Goal: Information Seeking & Learning: Understand process/instructions

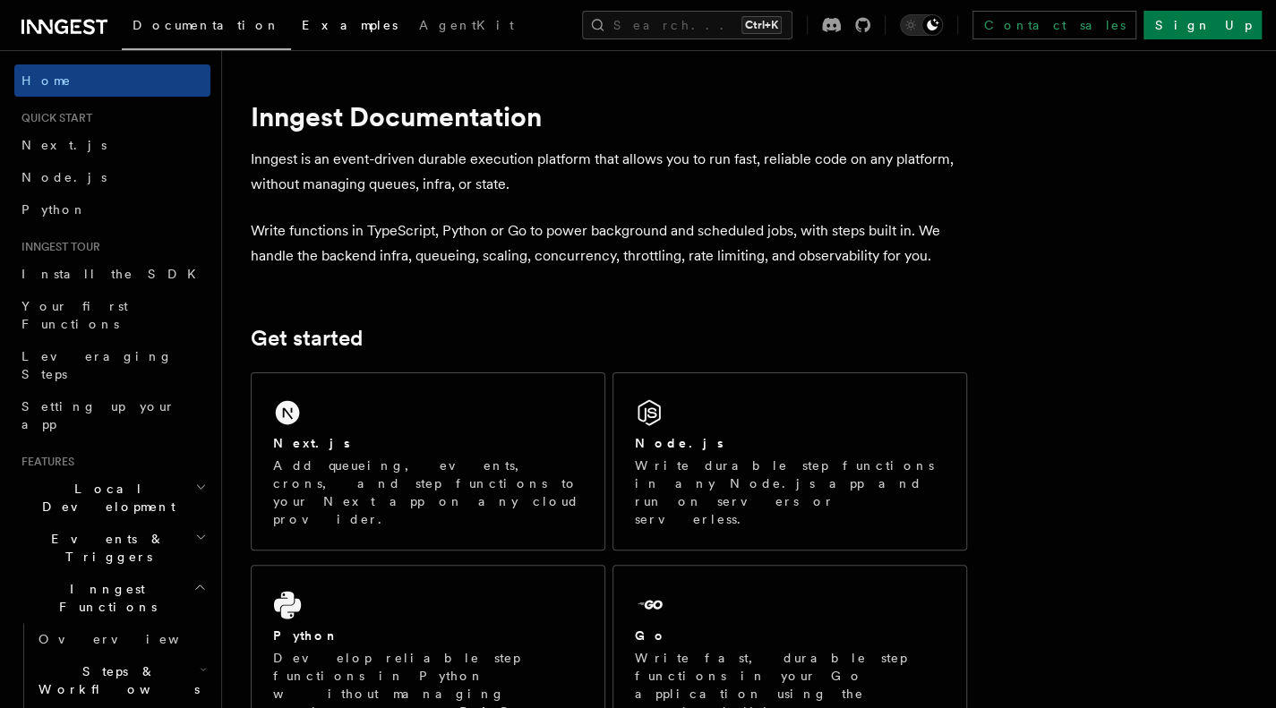
click at [302, 23] on span "Examples" at bounding box center [350, 25] width 96 height 14
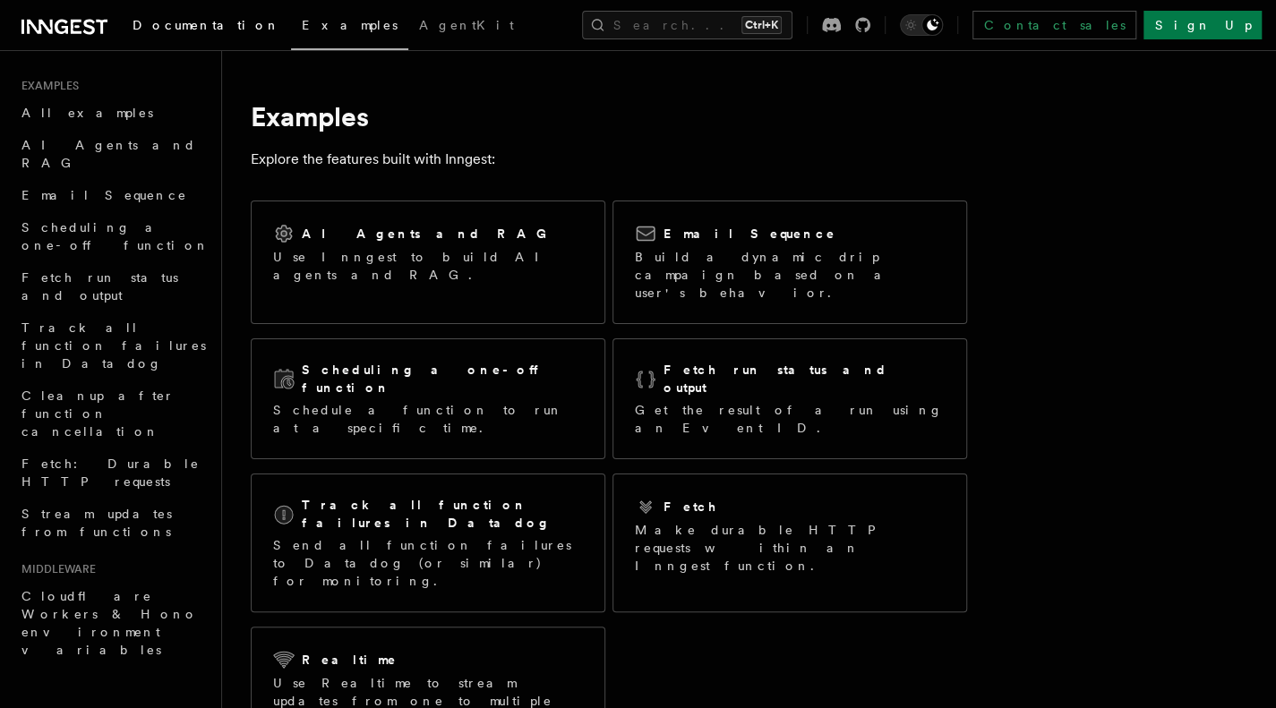
click at [179, 19] on span "Documentation" at bounding box center [207, 25] width 148 height 14
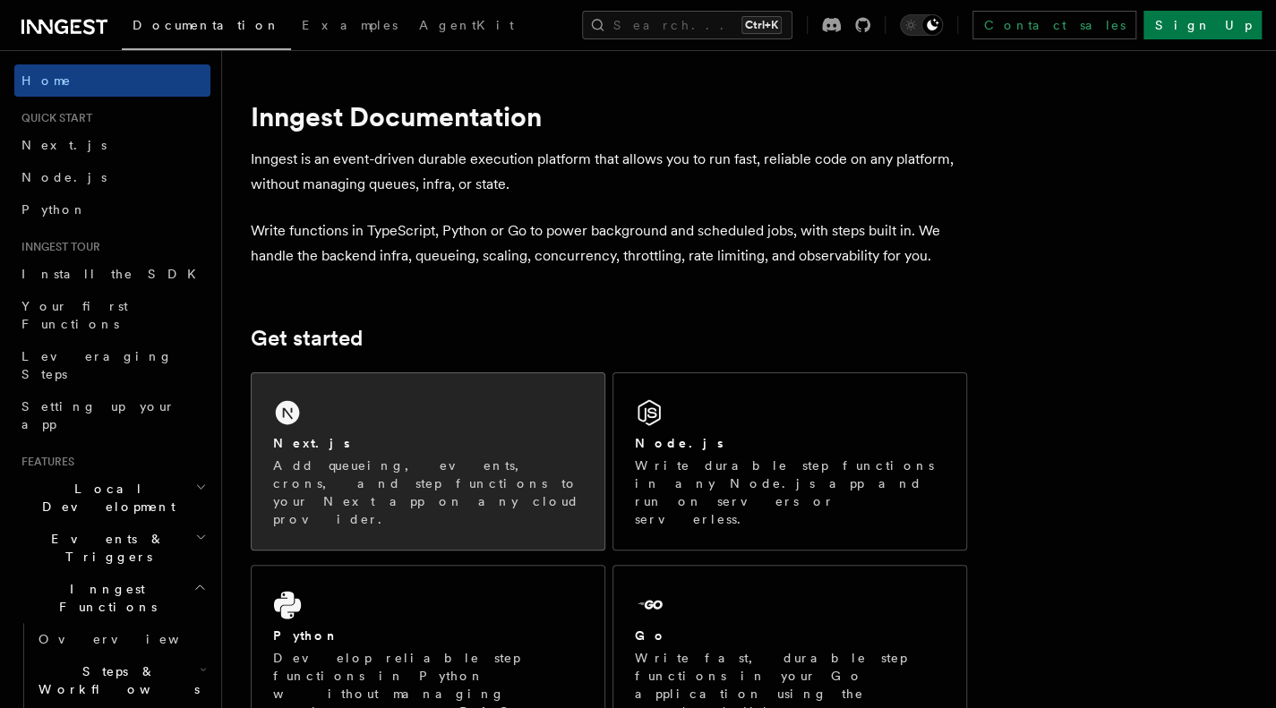
drag, startPoint x: 373, startPoint y: 357, endPoint x: 338, endPoint y: 413, distance: 65.1
click at [338, 413] on div "Next.js Add queueing, events, crons, and step functions to your Next app on any…" at bounding box center [428, 461] width 353 height 176
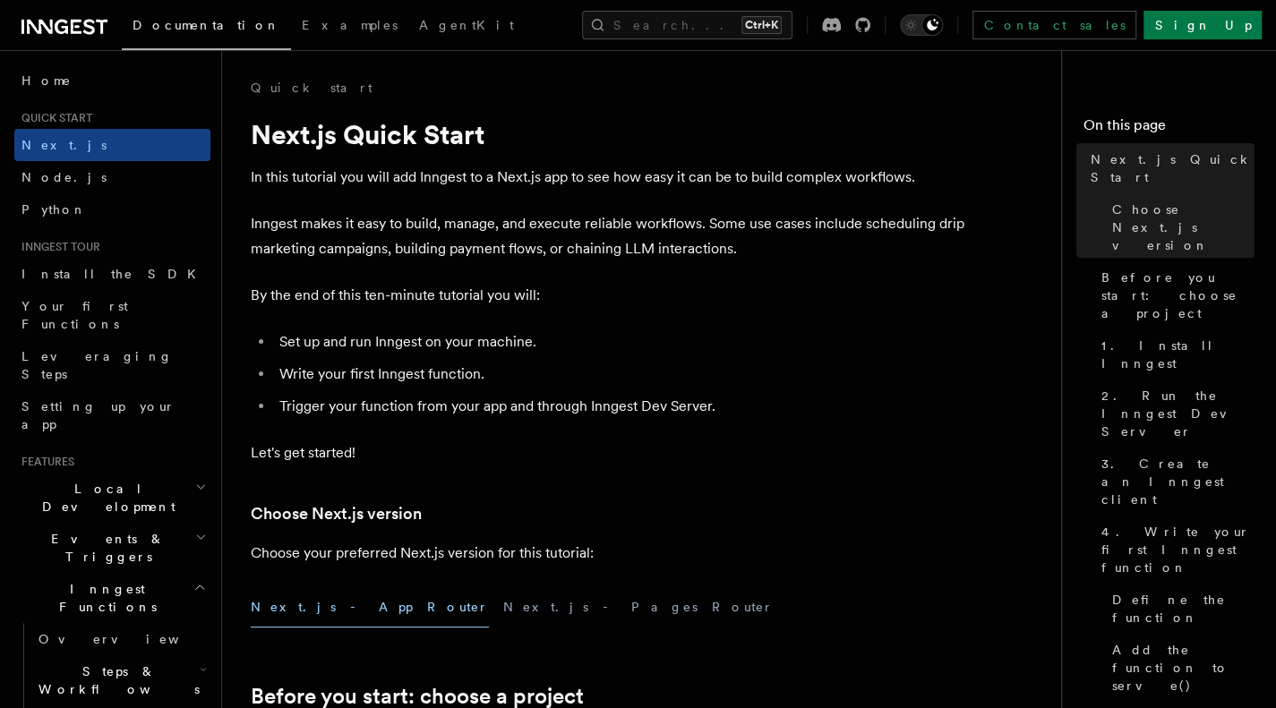
click at [291, 6] on link "Examples" at bounding box center [349, 26] width 117 height 43
click at [302, 21] on span "Examples" at bounding box center [350, 25] width 96 height 14
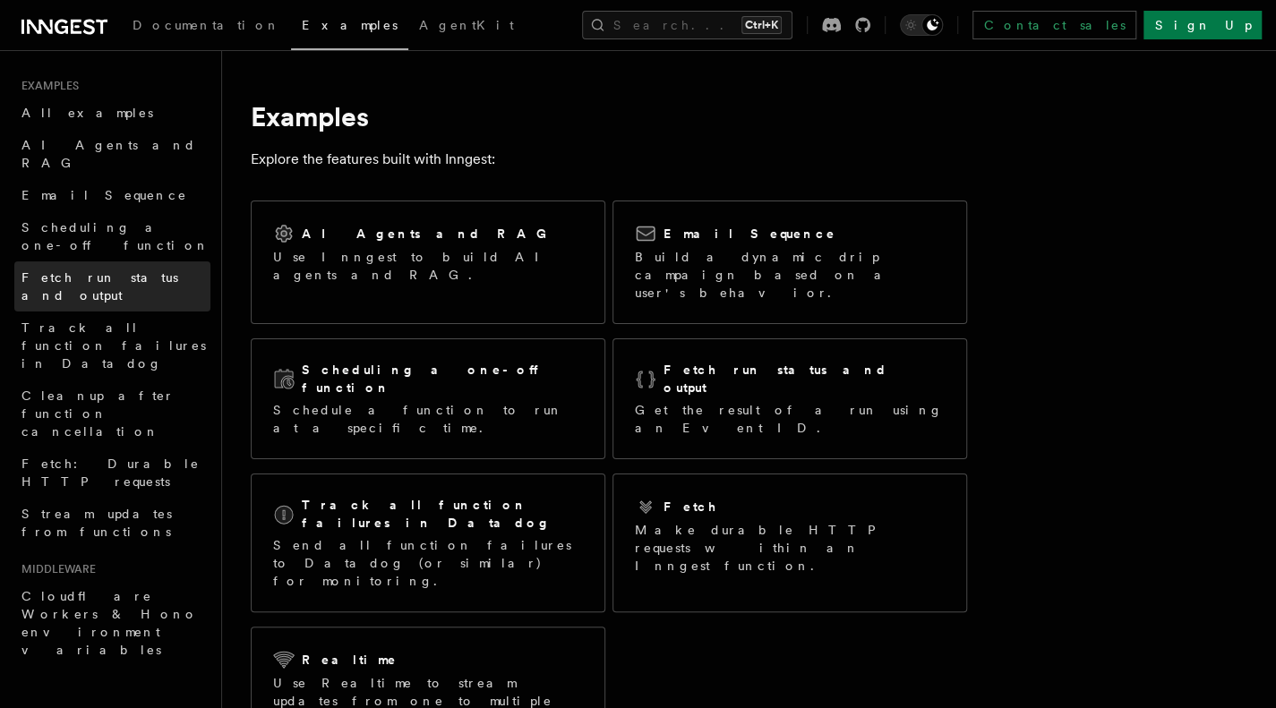
click at [76, 261] on link "Fetch run status and output" at bounding box center [112, 286] width 196 height 50
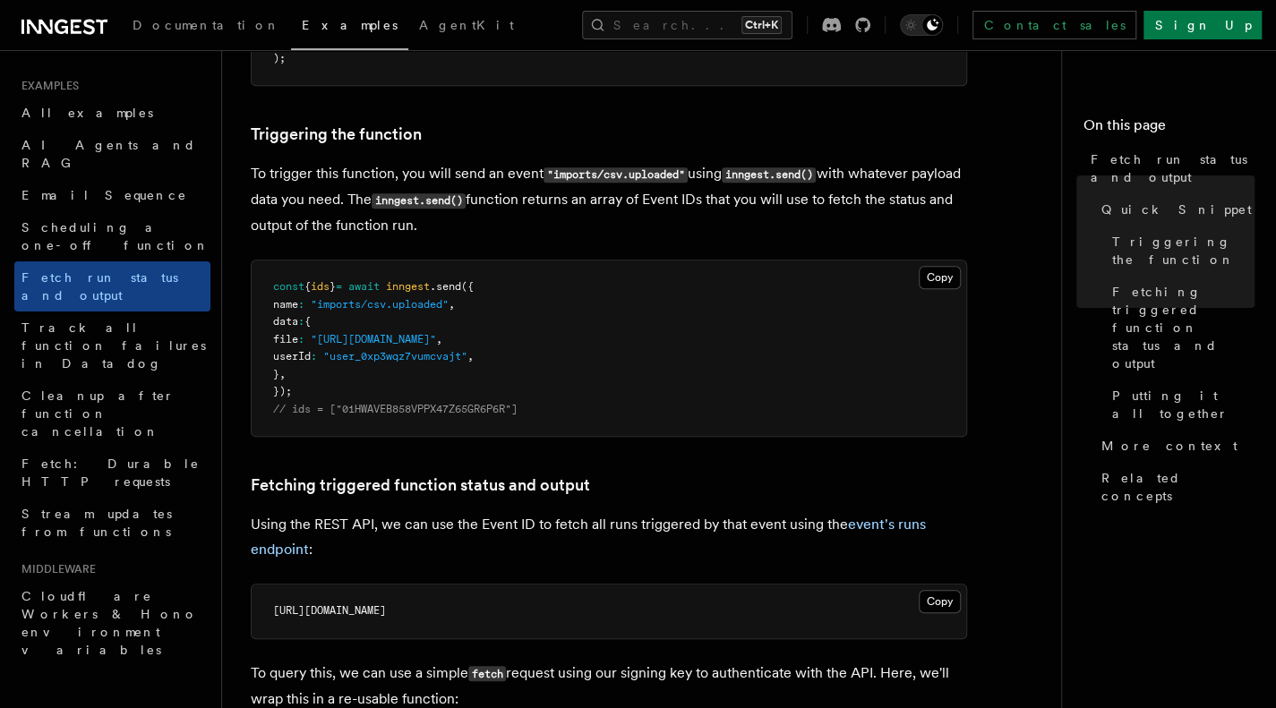
scroll to position [628, 0]
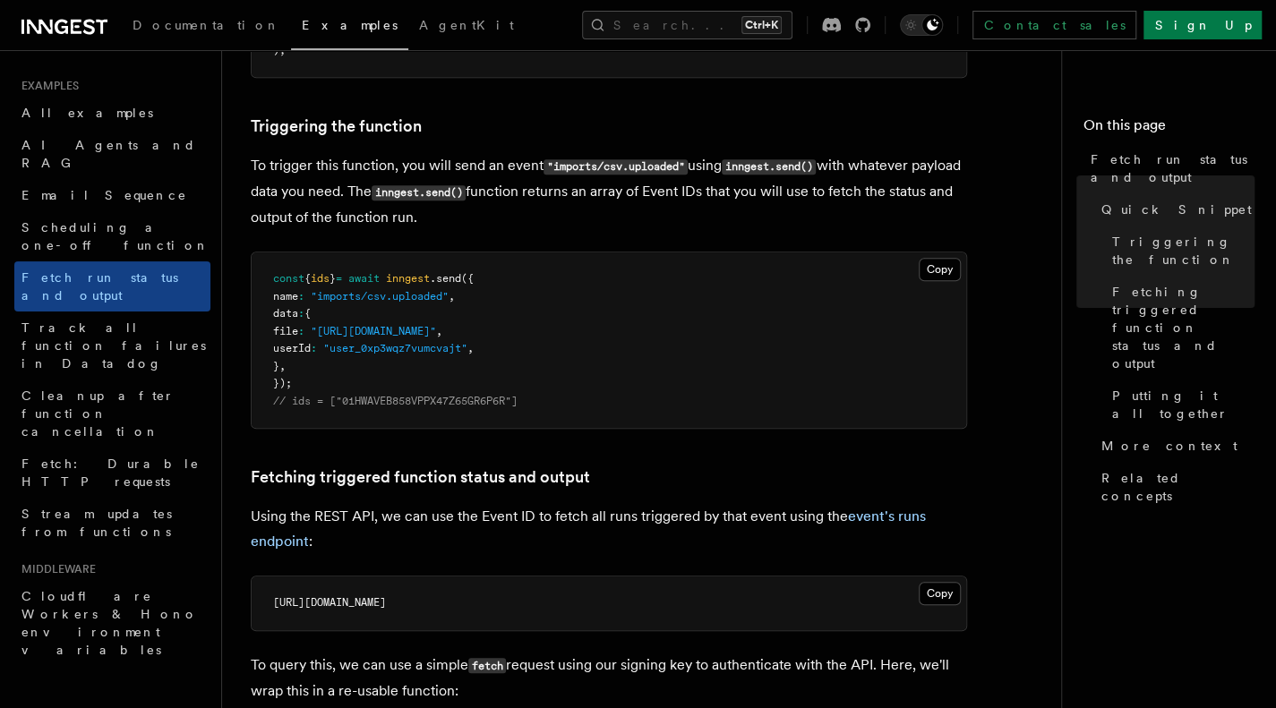
click at [442, 292] on span ""imports/csv.uploaded"" at bounding box center [380, 296] width 138 height 13
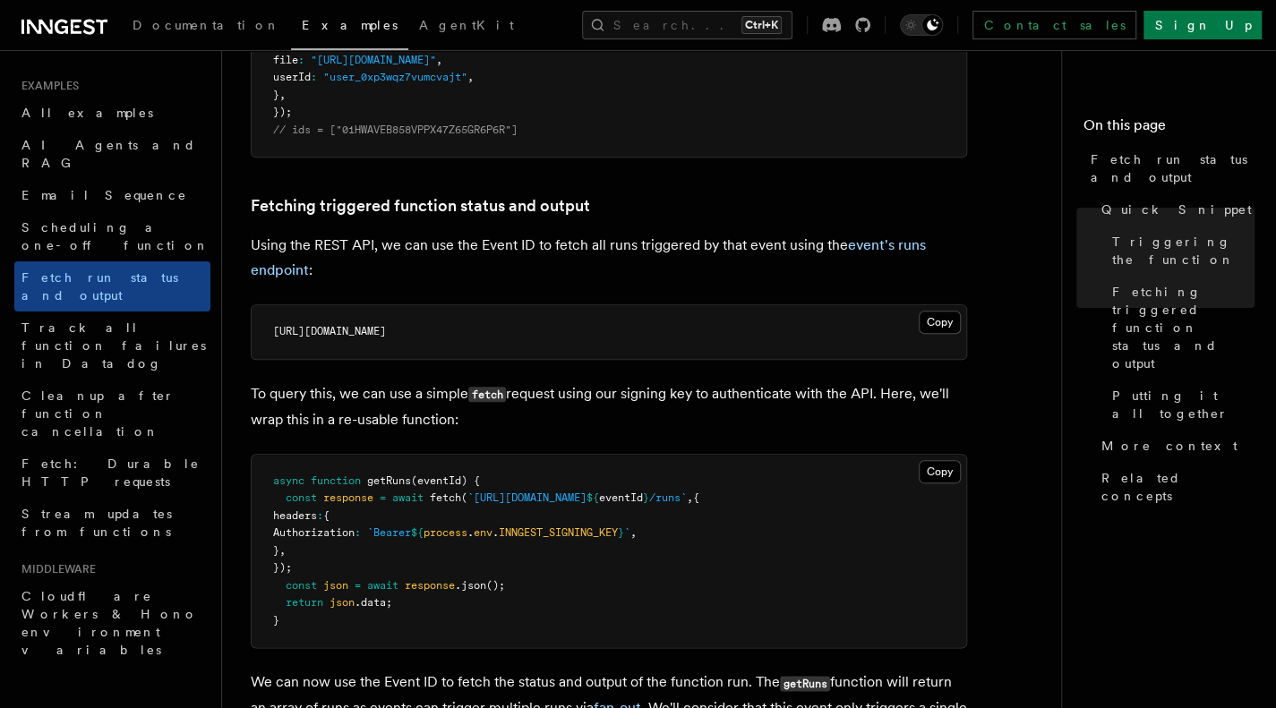
scroll to position [900, 0]
click at [386, 332] on span "[URL][DOMAIN_NAME]" at bounding box center [329, 330] width 113 height 13
click at [383, 247] on p "Using the REST API, we can use the Event ID to fetch all runs triggered by that…" at bounding box center [609, 257] width 716 height 50
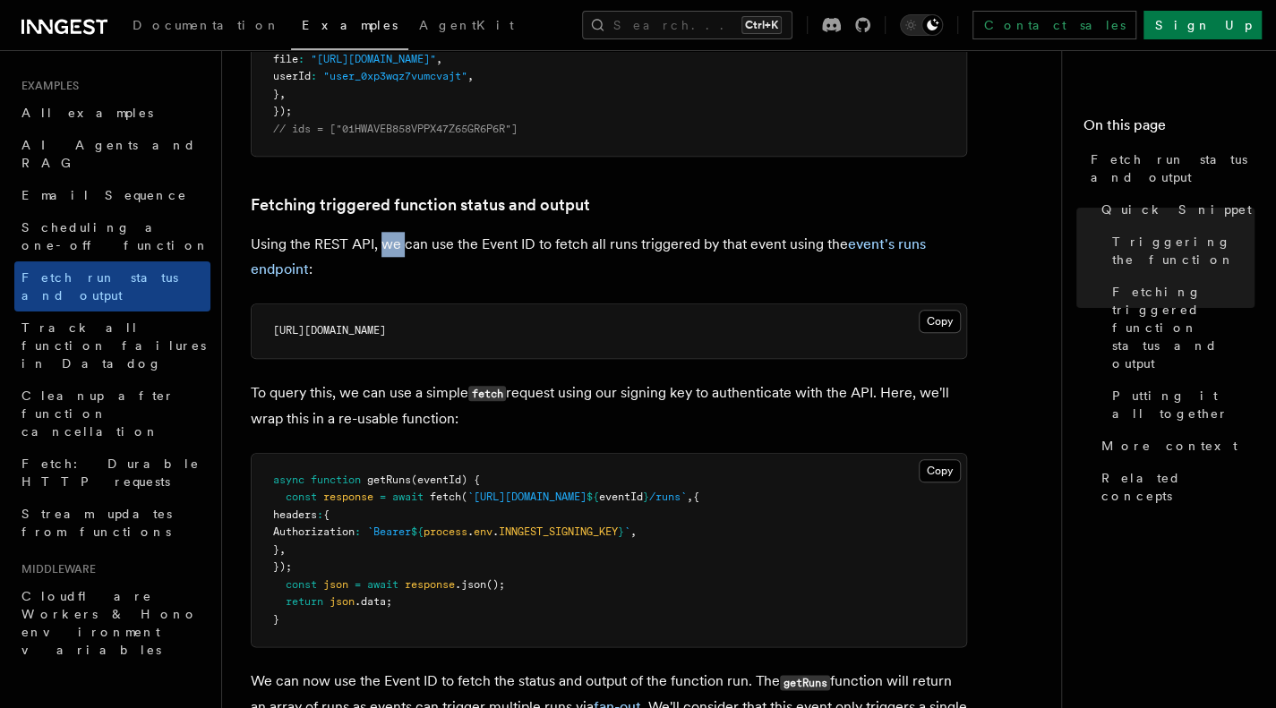
click at [383, 247] on p "Using the REST API, we can use the Event ID to fetch all runs triggered by that…" at bounding box center [609, 257] width 716 height 50
drag, startPoint x: 445, startPoint y: 246, endPoint x: 543, endPoint y: 243, distance: 97.7
click at [543, 243] on p "Using the REST API, we can use the Event ID to fetch all runs triggered by that…" at bounding box center [609, 257] width 716 height 50
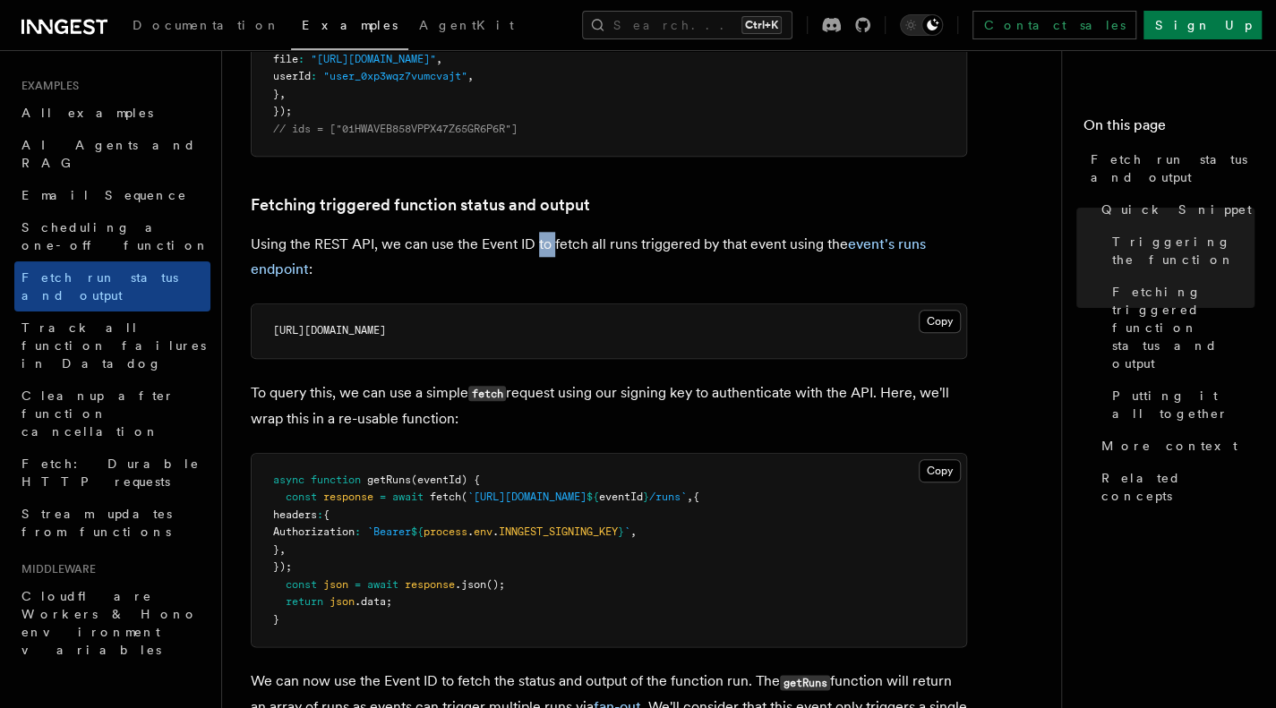
click at [543, 243] on p "Using the REST API, we can use the Event ID to fetch all runs triggered by that…" at bounding box center [609, 257] width 716 height 50
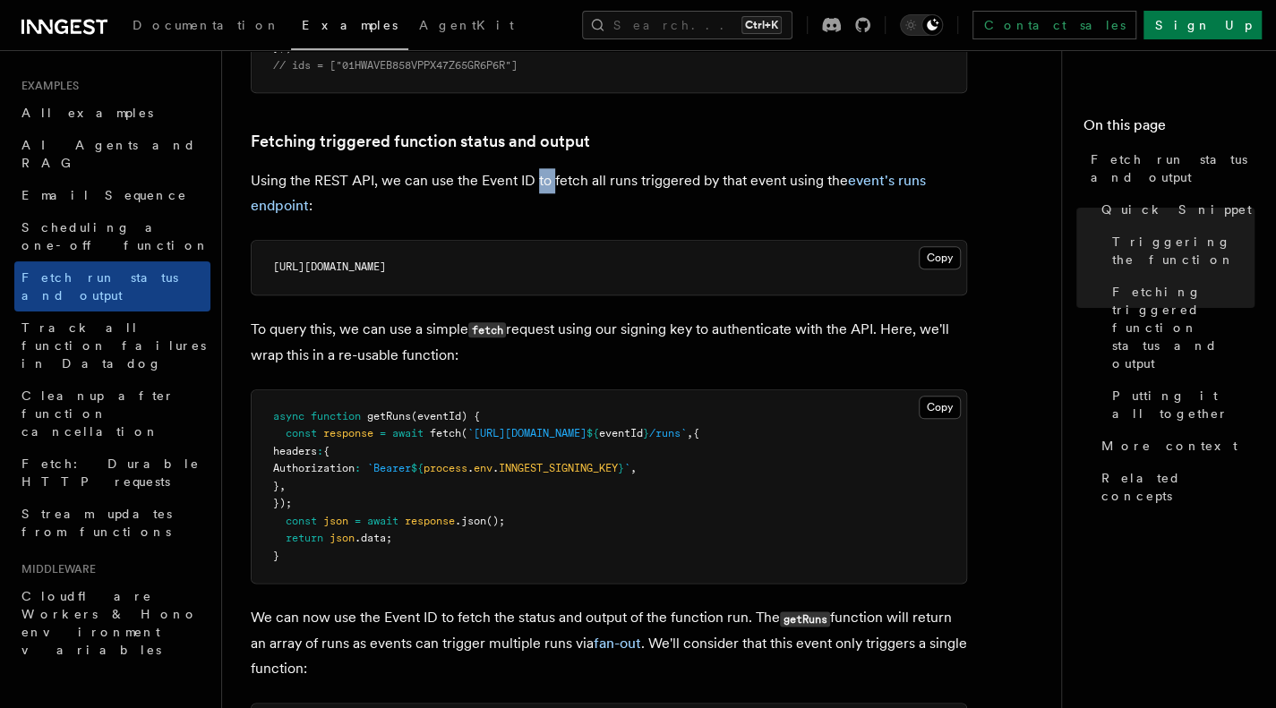
scroll to position [966, 0]
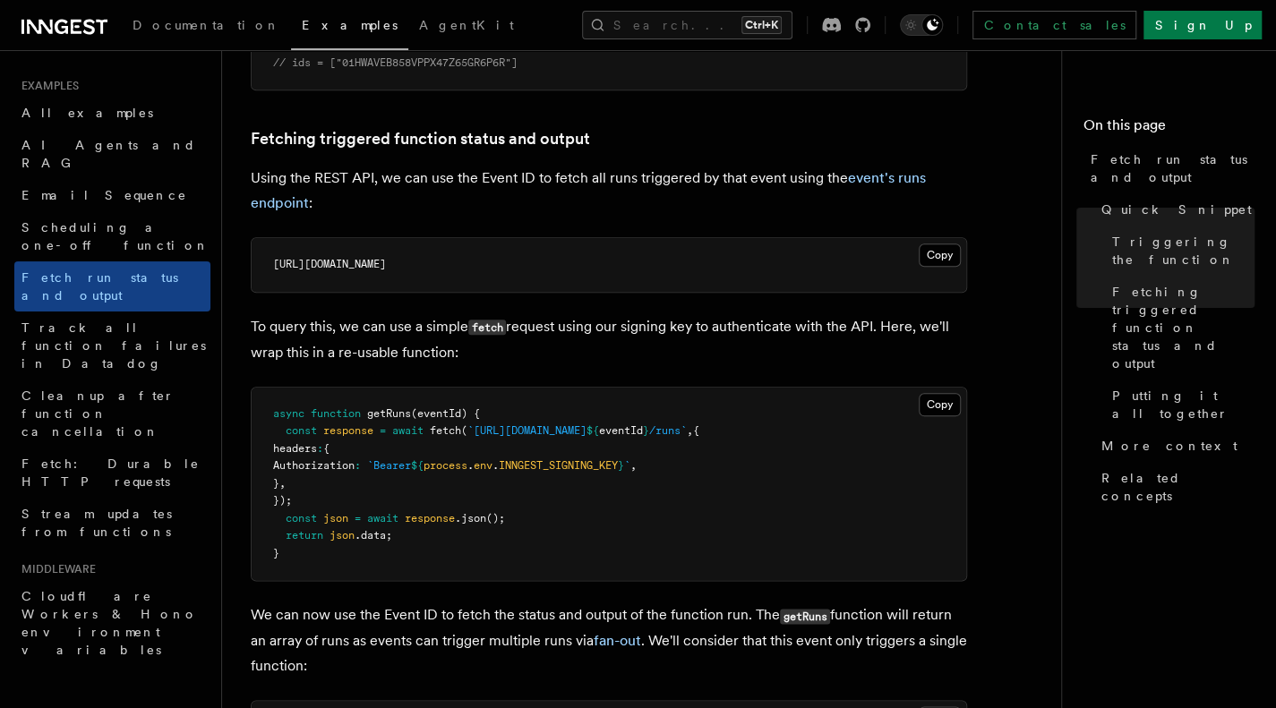
click at [467, 320] on p "To query this, we can use a simple fetch request using our signing key to authe…" at bounding box center [609, 339] width 716 height 51
click at [482, 320] on code "fetch" at bounding box center [487, 327] width 38 height 15
click at [528, 321] on p "To query this, we can use a simple fetch request using our signing key to authe…" at bounding box center [609, 339] width 716 height 51
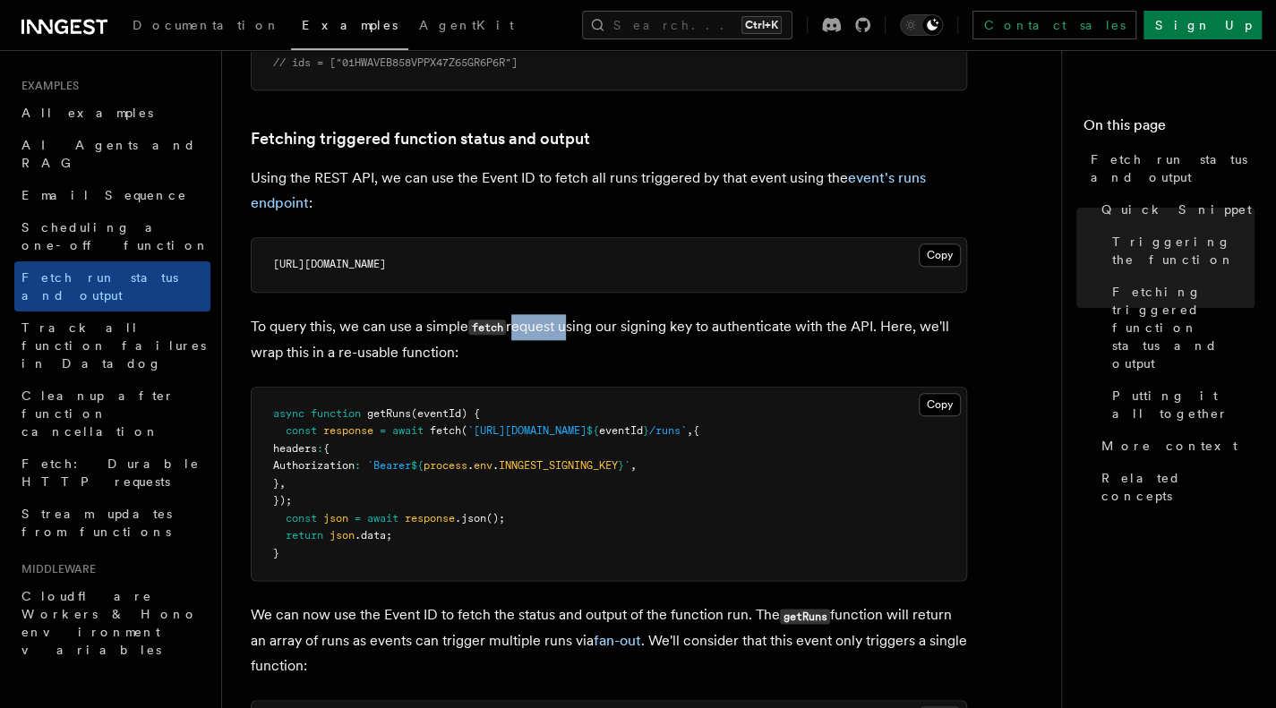
click at [528, 321] on p "To query this, we can use a simple fetch request using our signing key to authe…" at bounding box center [609, 339] width 716 height 51
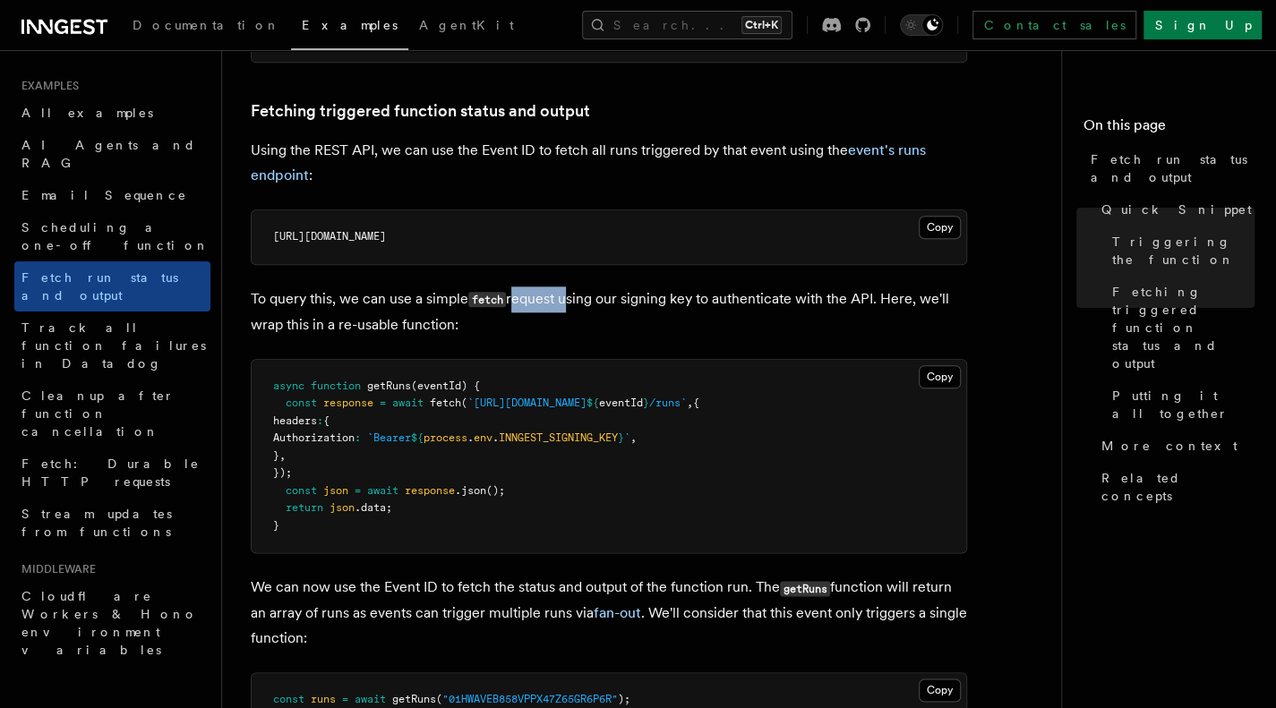
scroll to position [995, 0]
click at [528, 321] on p "To query this, we can use a simple fetch request using our signing key to authe…" at bounding box center [609, 311] width 716 height 51
click at [492, 441] on span "env" at bounding box center [483, 437] width 19 height 13
click at [578, 432] on span "INNGEST_SIGNING_KEY" at bounding box center [558, 437] width 119 height 13
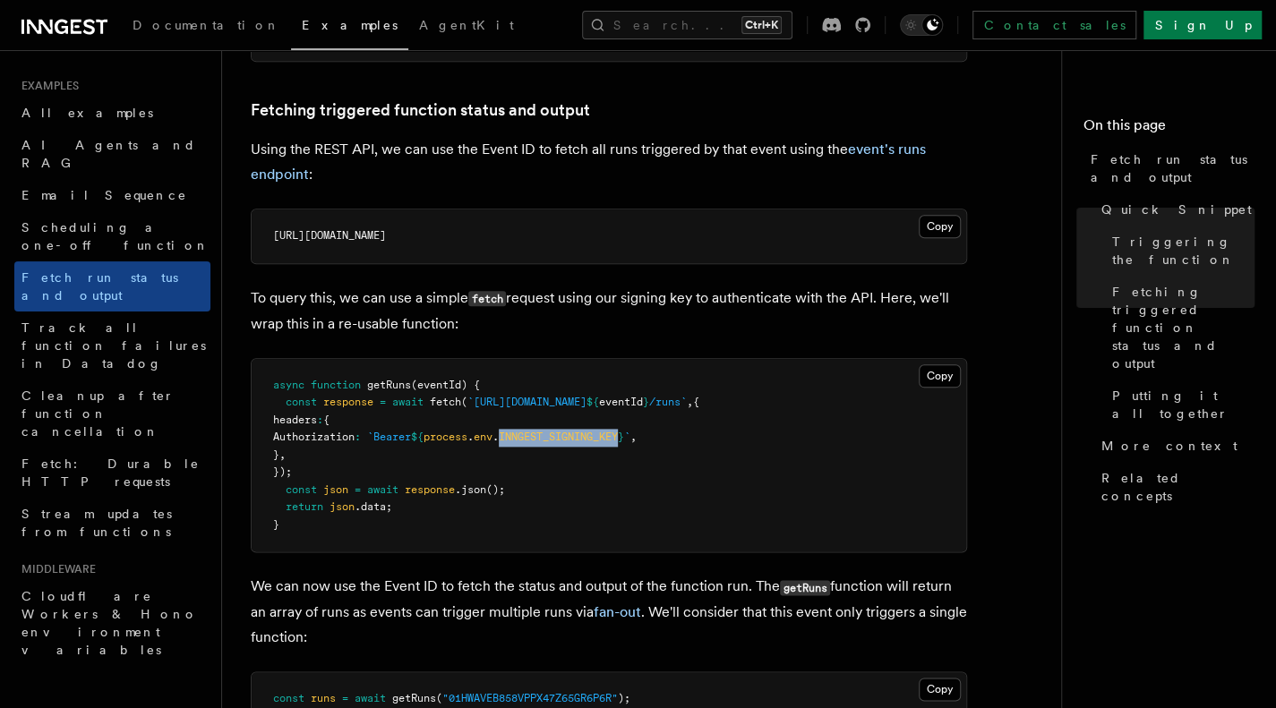
click at [578, 432] on span "INNGEST_SIGNING_KEY" at bounding box center [558, 437] width 119 height 13
click at [618, 435] on span "INNGEST_SIGNING_KEY" at bounding box center [558, 437] width 119 height 13
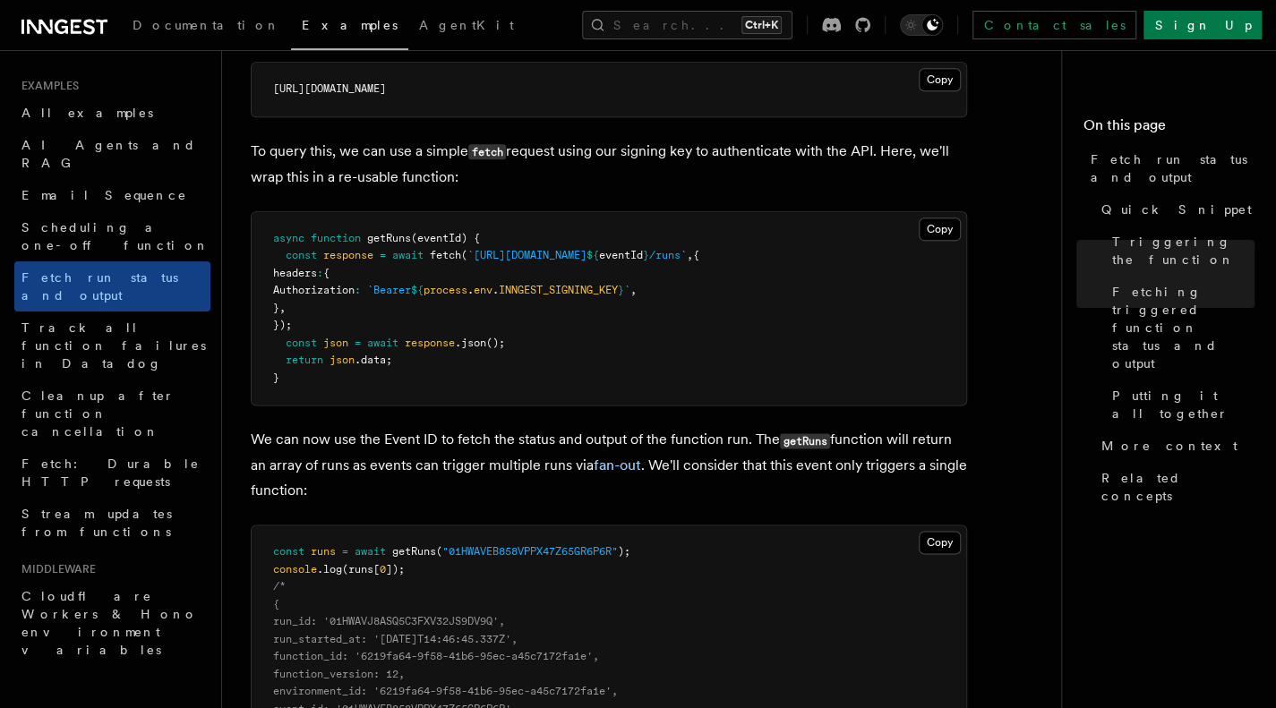
click at [620, 435] on p "We can now use the Event ID to fetch the status and output of the function run.…" at bounding box center [609, 465] width 716 height 76
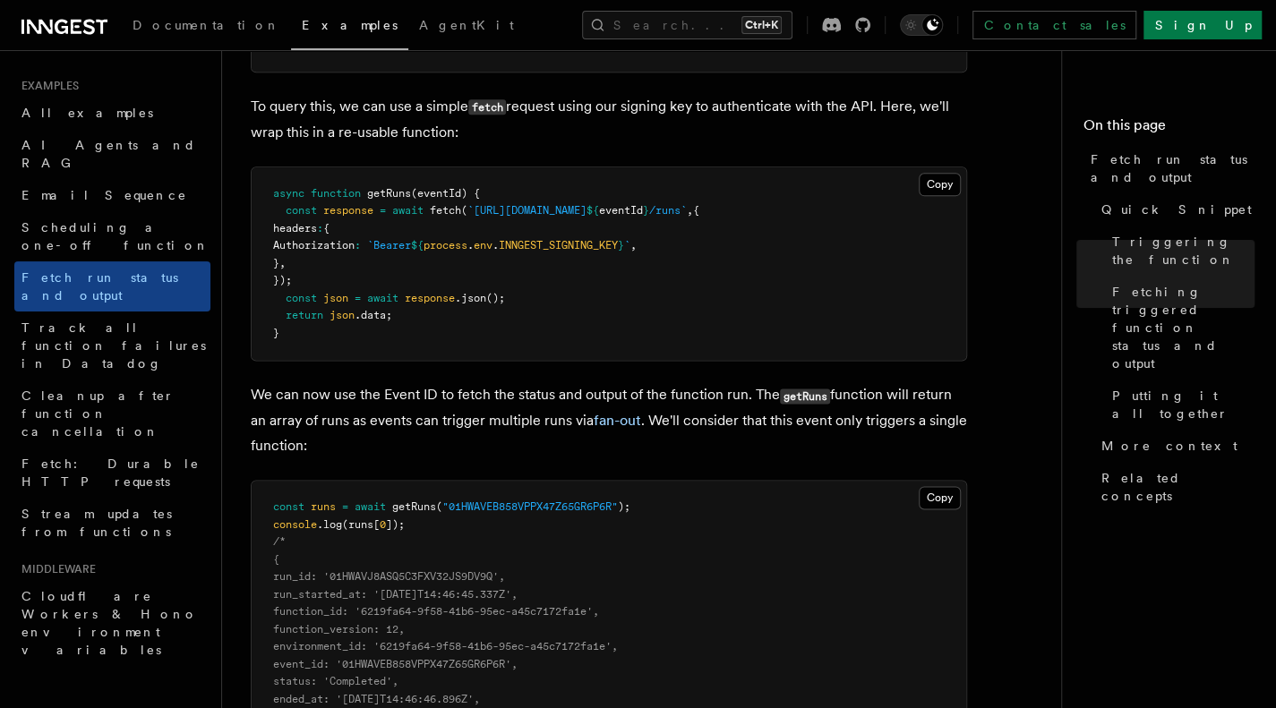
click at [521, 403] on p "We can now use the Event ID to fetch the status and output of the function run.…" at bounding box center [609, 420] width 716 height 76
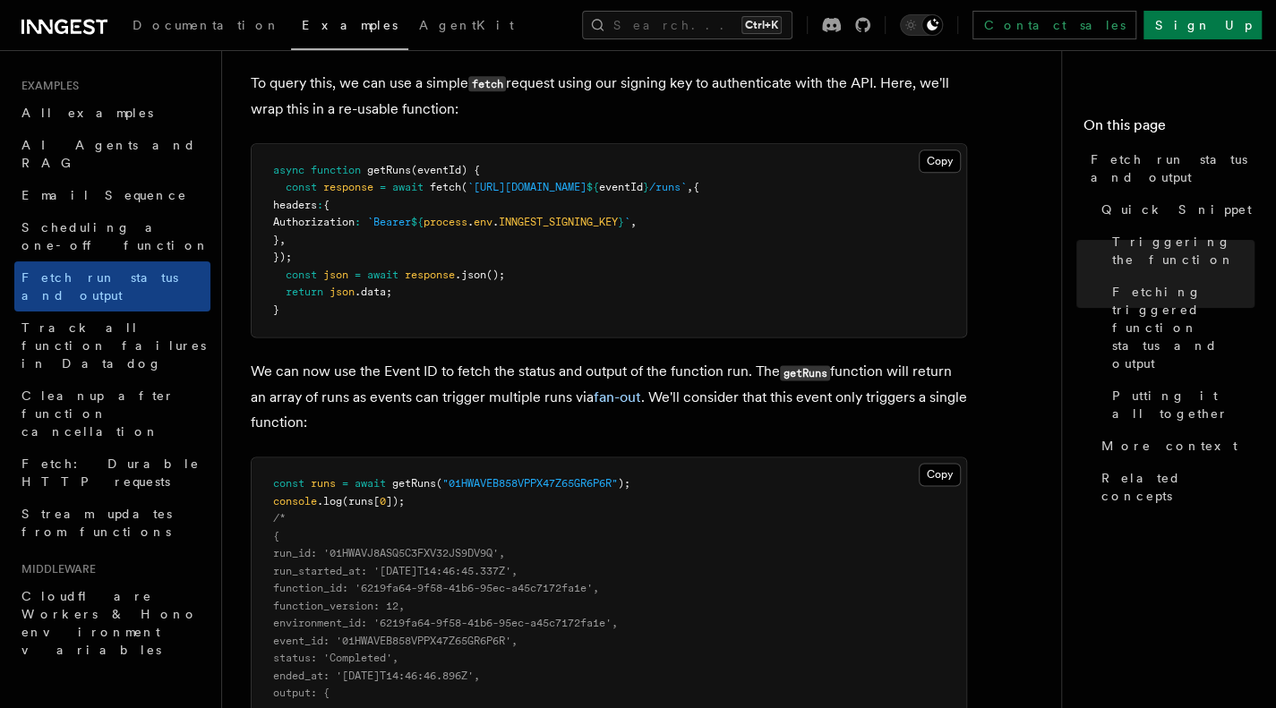
click at [521, 403] on p "We can now use the Event ID to fetch the status and output of the function run.…" at bounding box center [609, 397] width 716 height 76
click at [575, 223] on span "INNGEST_SIGNING_KEY" at bounding box center [558, 222] width 119 height 13
click at [921, 159] on button "Copy Copied" at bounding box center [940, 161] width 42 height 23
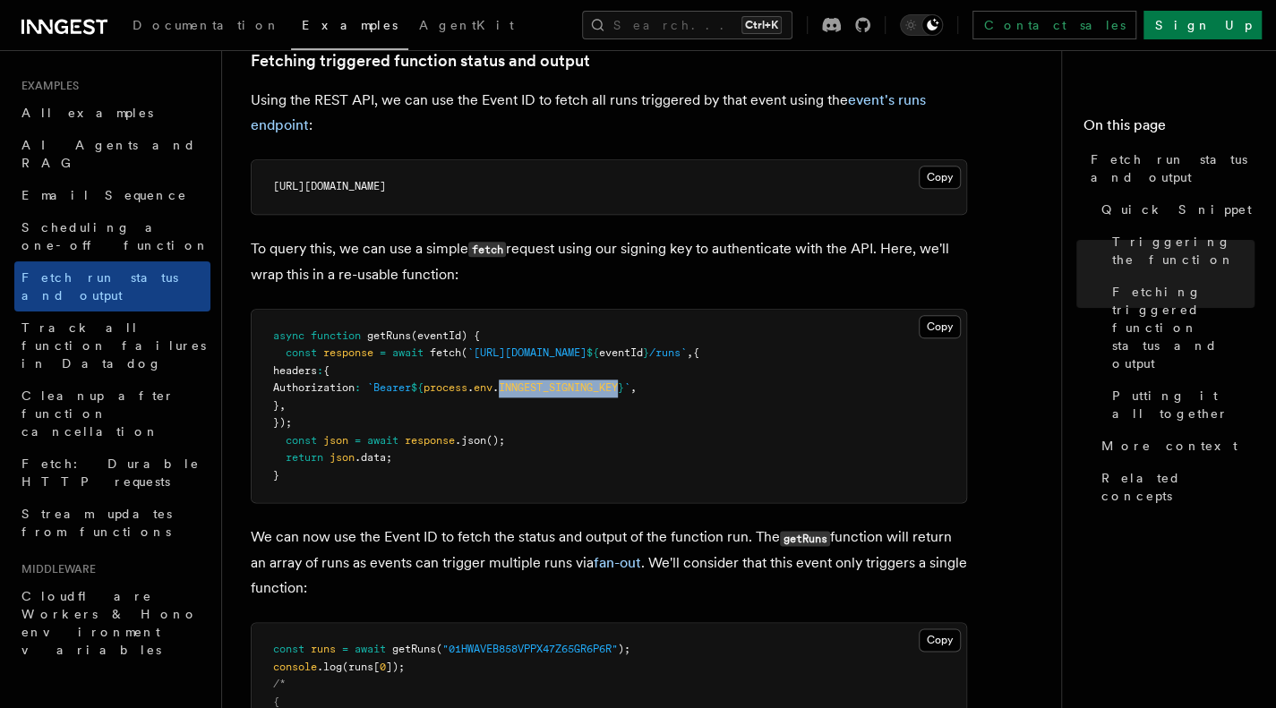
scroll to position [998, 0]
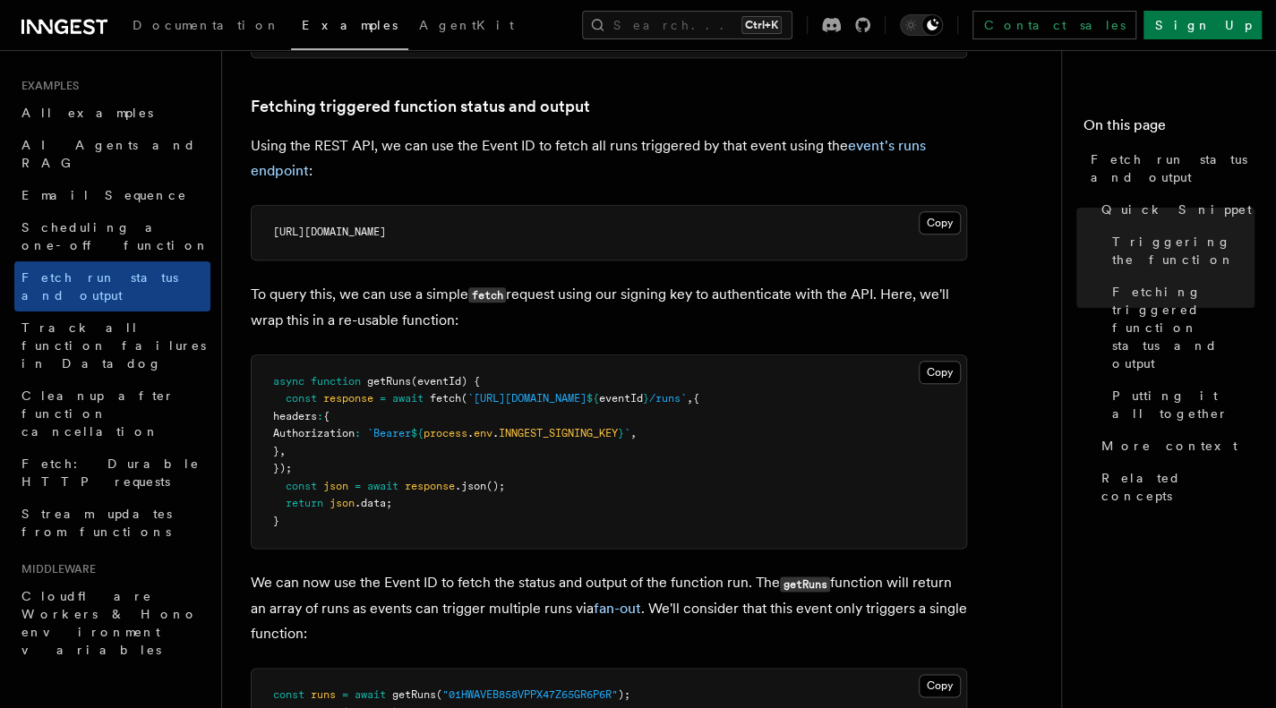
click at [463, 302] on p "To query this, we can use a simple fetch request using our signing key to authe…" at bounding box center [609, 307] width 716 height 51
drag, startPoint x: 463, startPoint y: 302, endPoint x: 482, endPoint y: 295, distance: 20.1
click at [482, 295] on p "To query this, we can use a simple fetch request using our signing key to authe…" at bounding box center [609, 307] width 716 height 51
click at [482, 295] on code "fetch" at bounding box center [487, 294] width 38 height 15
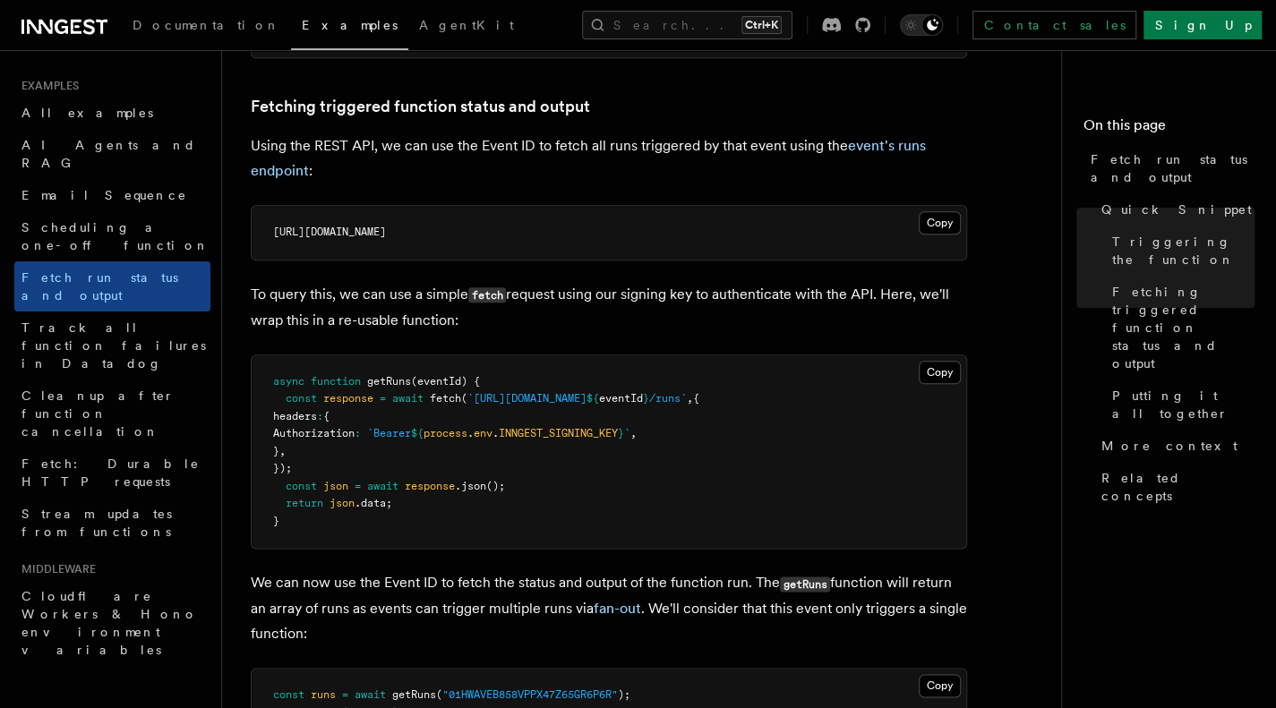
click at [543, 287] on p "To query this, we can use a simple fetch request using our signing key to authe…" at bounding box center [609, 307] width 716 height 51
drag, startPoint x: 543, startPoint y: 287, endPoint x: 673, endPoint y: 291, distance: 130.8
click at [673, 291] on p "To query this, we can use a simple fetch request using our signing key to authe…" at bounding box center [609, 307] width 716 height 51
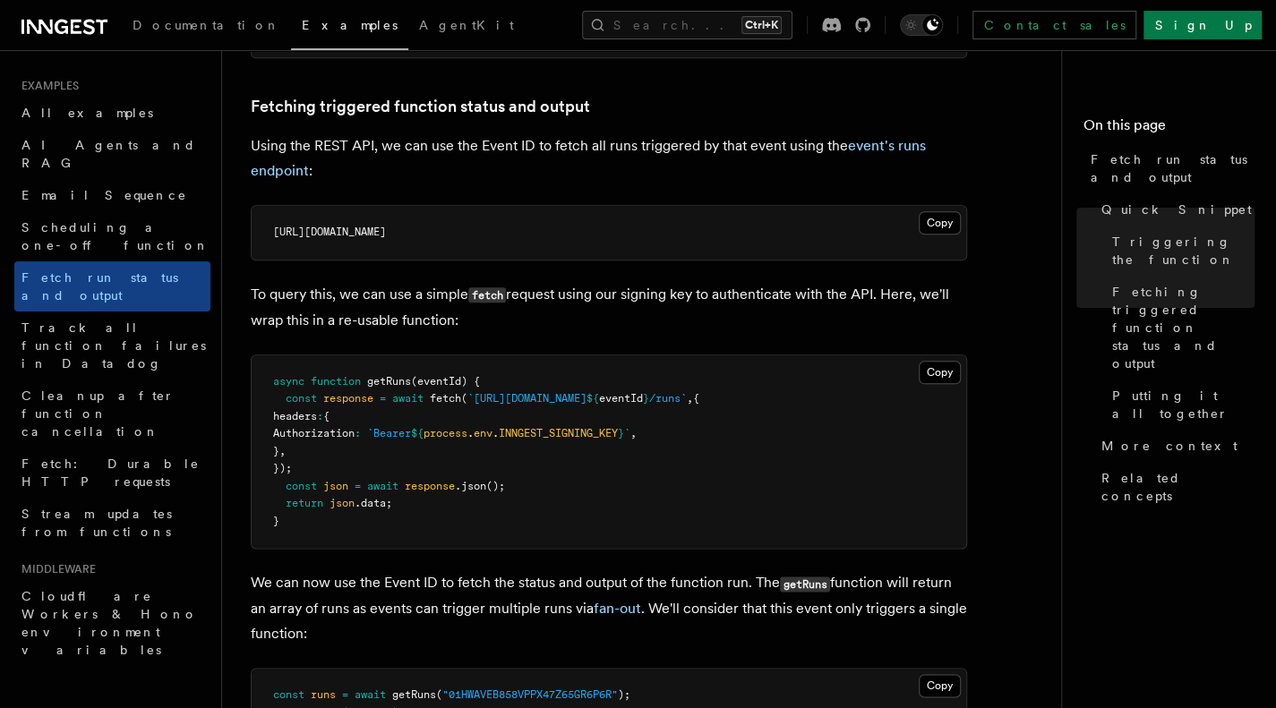
click at [776, 300] on p "To query this, we can use a simple fetch request using our signing key to authe…" at bounding box center [609, 307] width 716 height 51
click at [858, 282] on p "To query this, we can use a simple fetch request using our signing key to authe…" at bounding box center [609, 307] width 716 height 51
click at [303, 321] on p "To query this, we can use a simple fetch request using our signing key to authe…" at bounding box center [609, 307] width 716 height 51
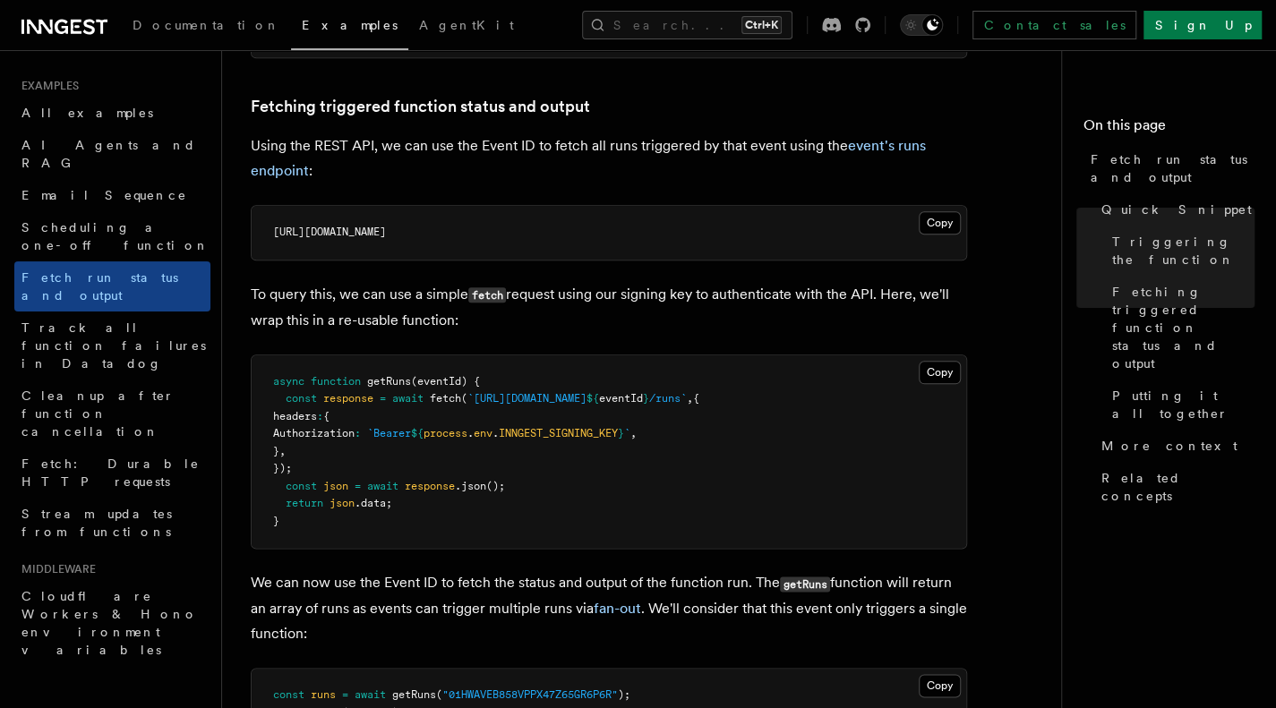
click at [384, 314] on p "To query this, we can use a simple fetch request using our signing key to authe…" at bounding box center [609, 307] width 716 height 51
click at [441, 318] on p "To query this, we can use a simple fetch request using our signing key to authe…" at bounding box center [609, 307] width 716 height 51
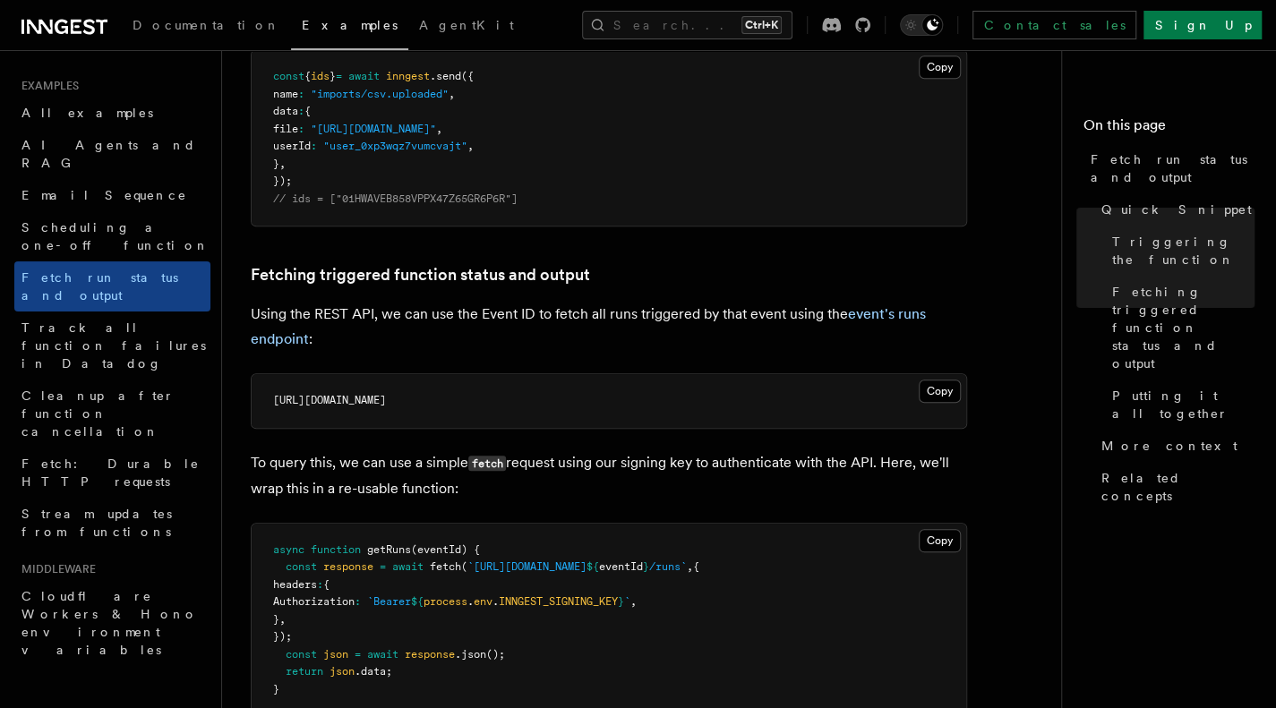
scroll to position [827, 0]
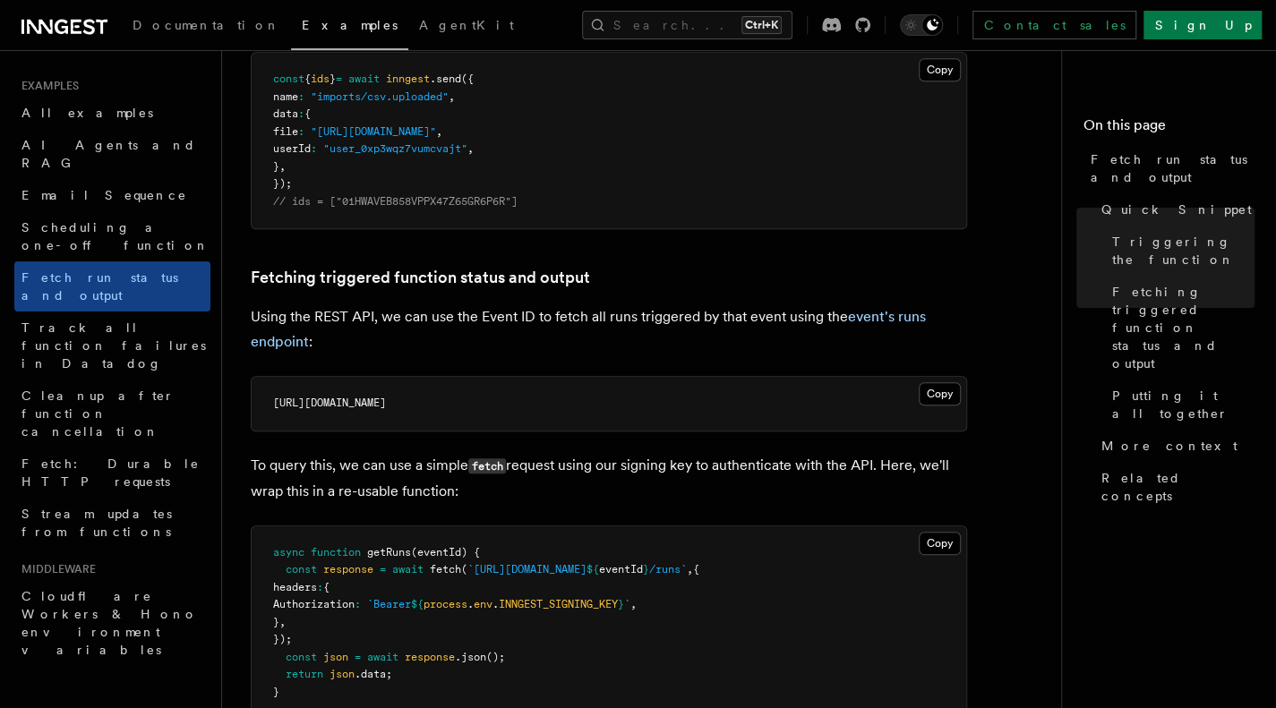
click at [324, 304] on p "Using the REST API, we can use the Event ID to fetch all runs triggered by that…" at bounding box center [609, 329] width 716 height 50
click at [383, 282] on link "Fetching triggered function status and output" at bounding box center [420, 277] width 339 height 25
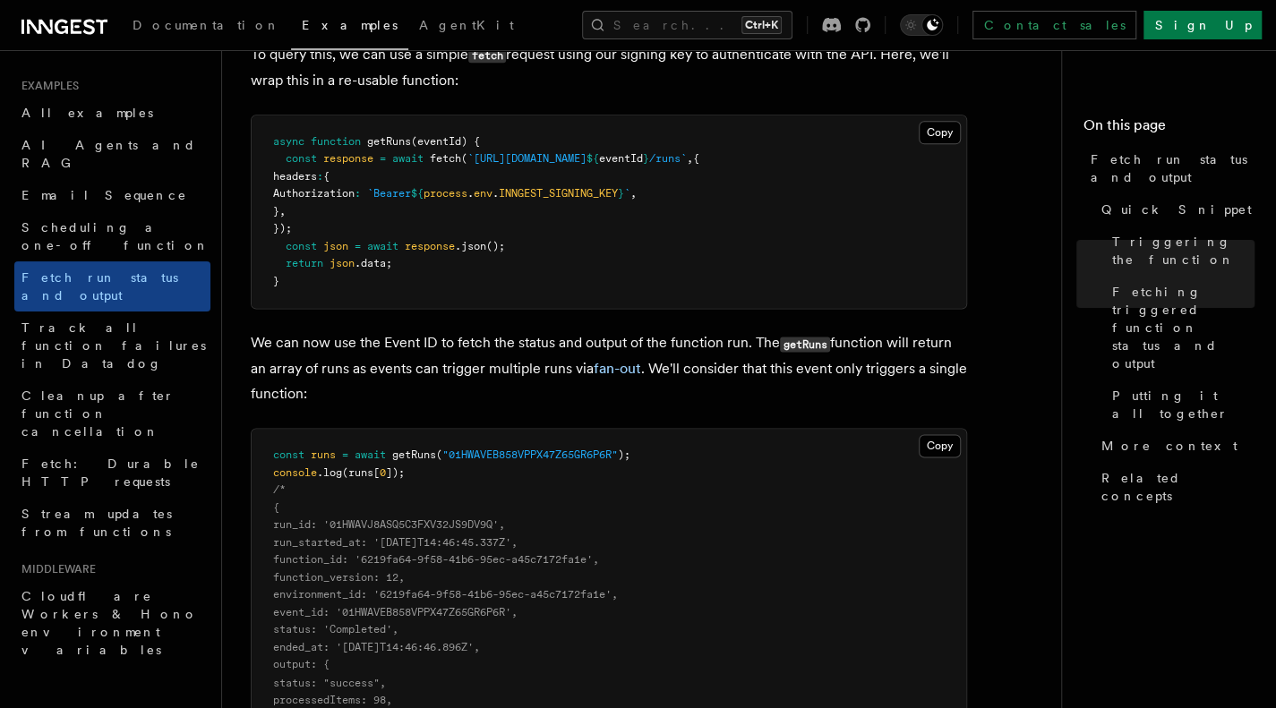
scroll to position [1239, 0]
click at [340, 345] on p "We can now use the Event ID to fetch the status and output of the function run.…" at bounding box center [609, 368] width 716 height 76
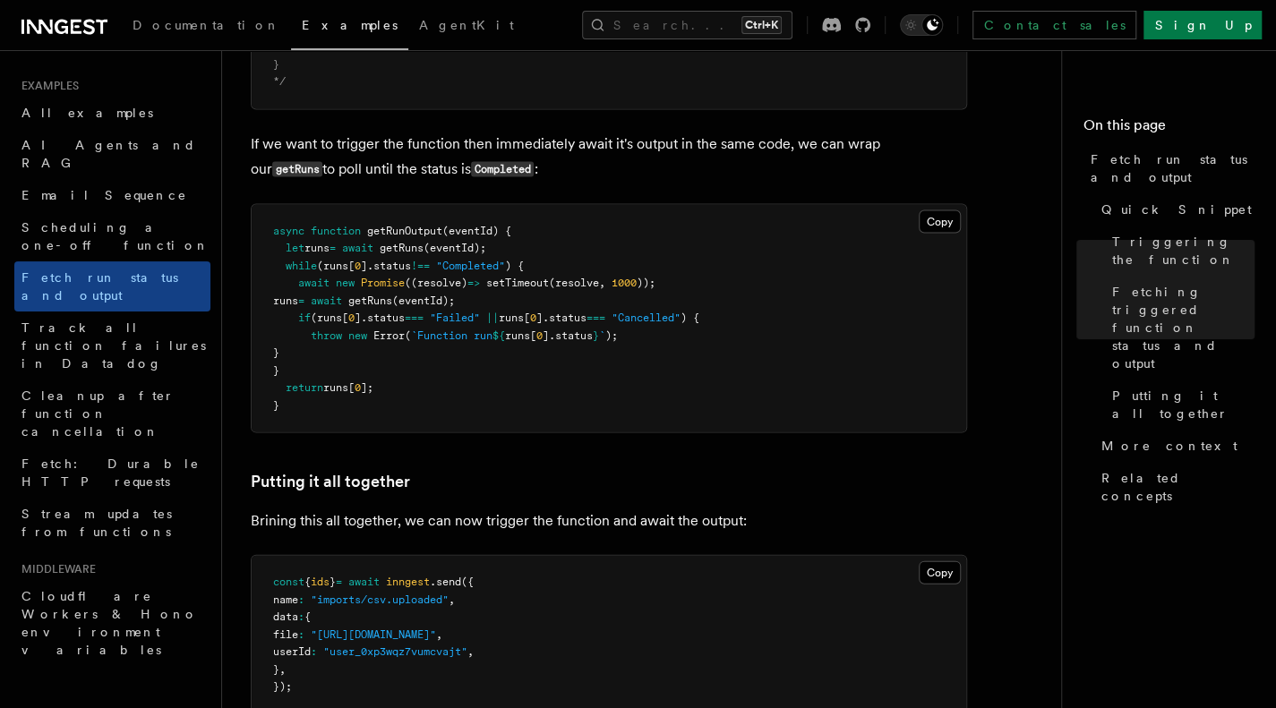
scroll to position [1927, 0]
click at [417, 139] on p "If we want to trigger the function then immediately await it's output in the sa…" at bounding box center [609, 156] width 716 height 51
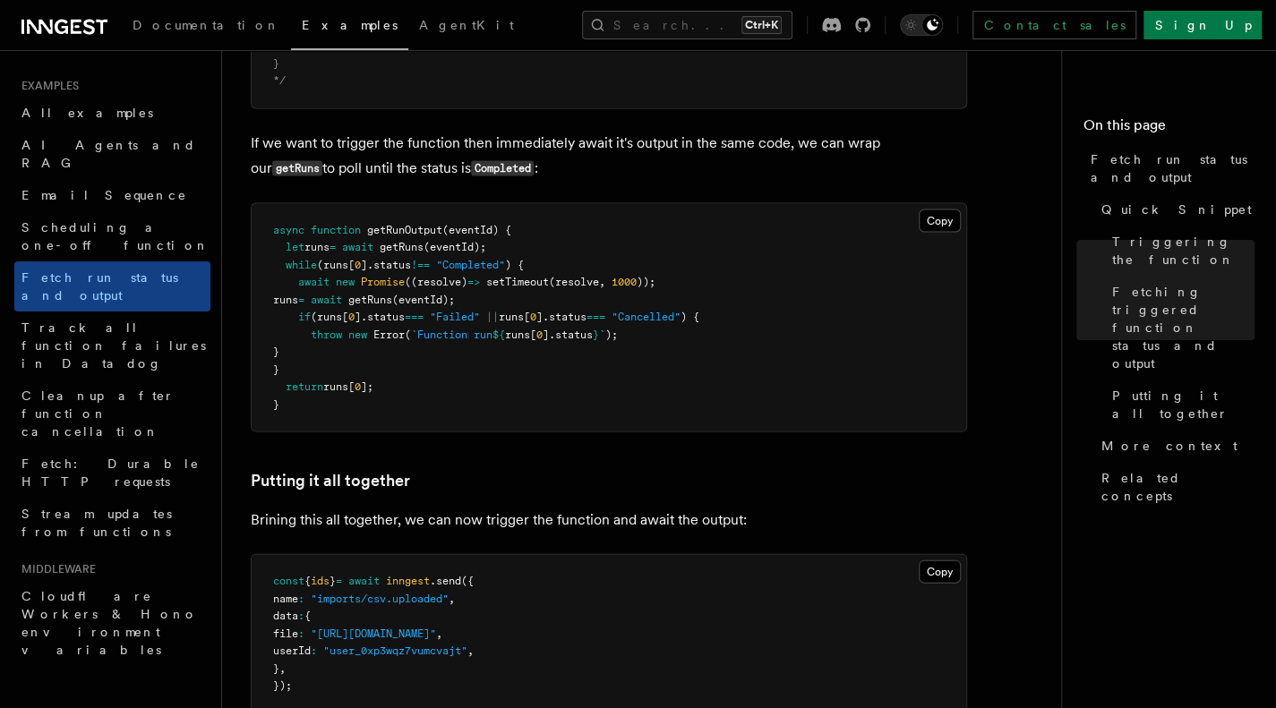
click at [471, 173] on code "Completed" at bounding box center [502, 168] width 63 height 15
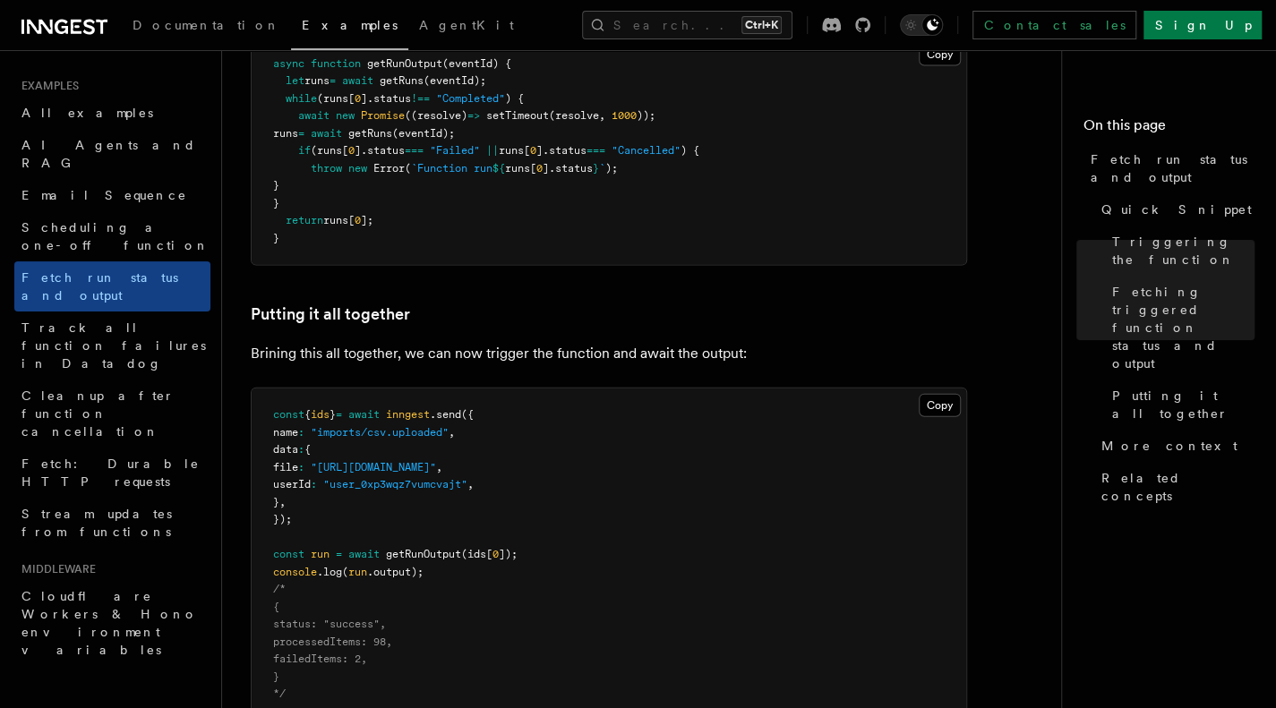
scroll to position [1986, 0]
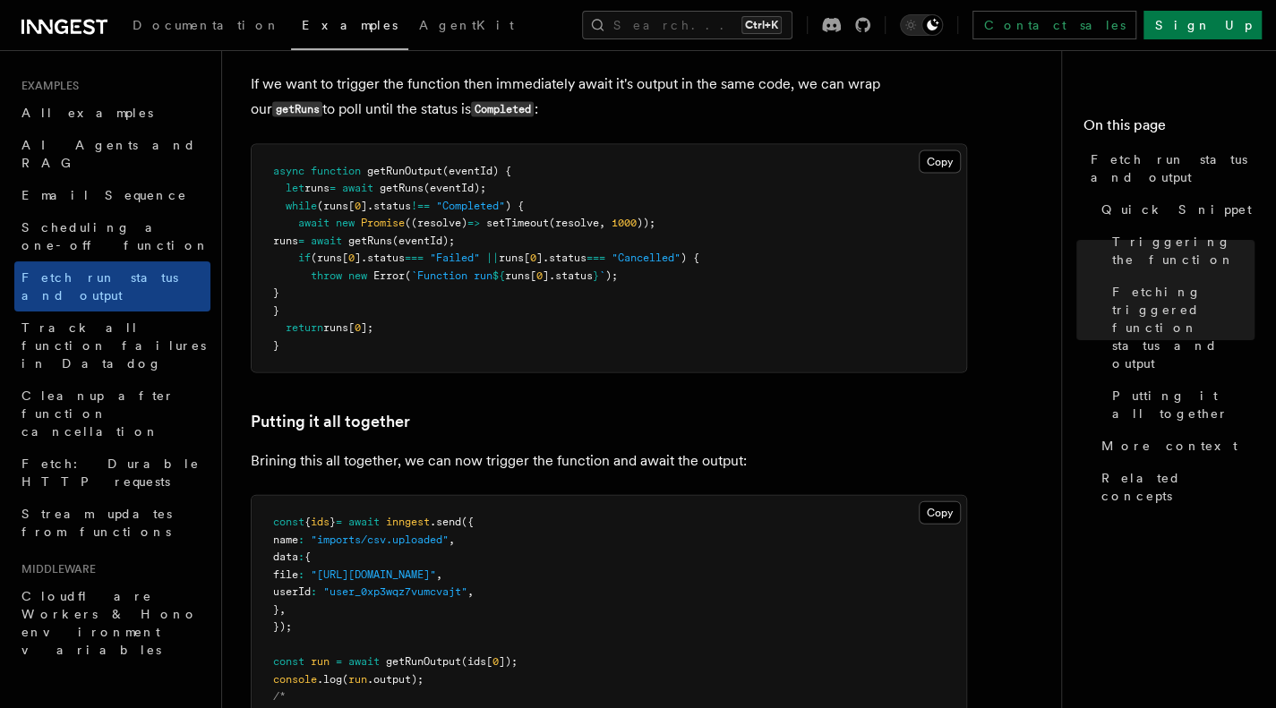
click at [411, 201] on span "].status" at bounding box center [386, 206] width 50 height 13
click at [380, 185] on span at bounding box center [376, 188] width 6 height 13
click at [285, 261] on span at bounding box center [285, 258] width 25 height 13
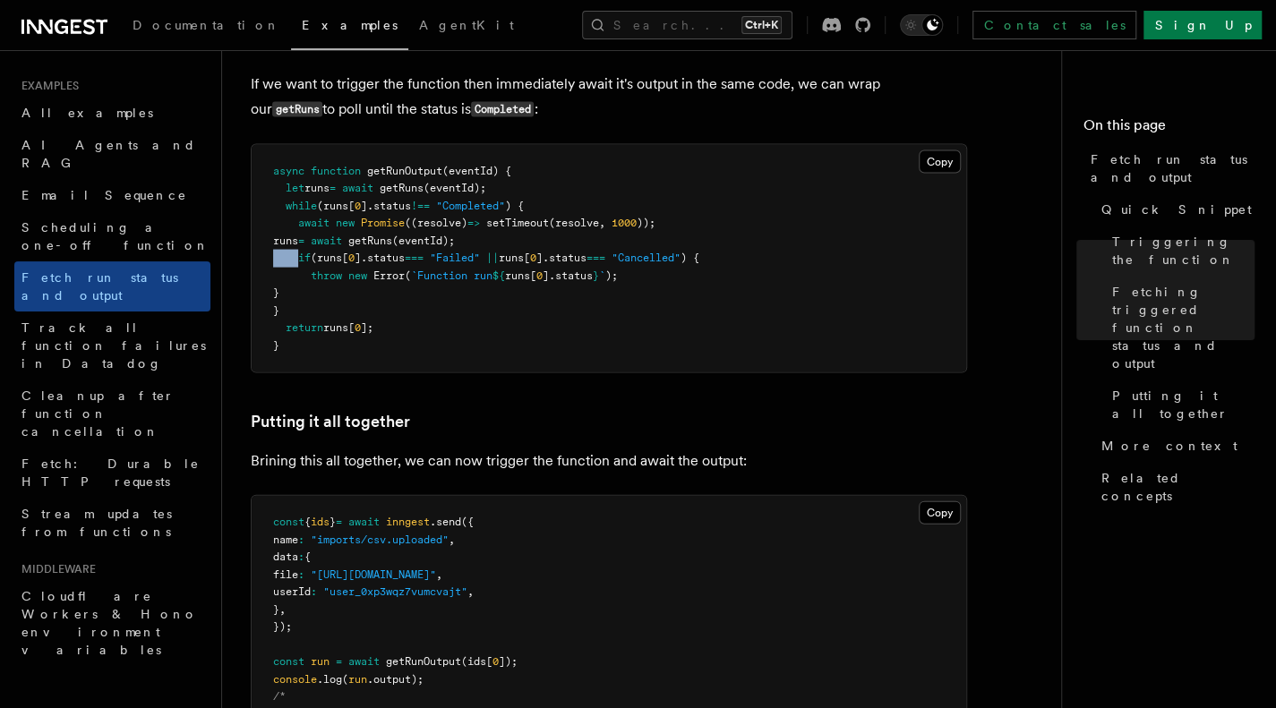
click at [285, 261] on span at bounding box center [285, 258] width 25 height 13
click at [360, 268] on pre "async function getRunOutput (eventId) { let runs = await getRuns (eventId); whi…" at bounding box center [609, 259] width 715 height 228
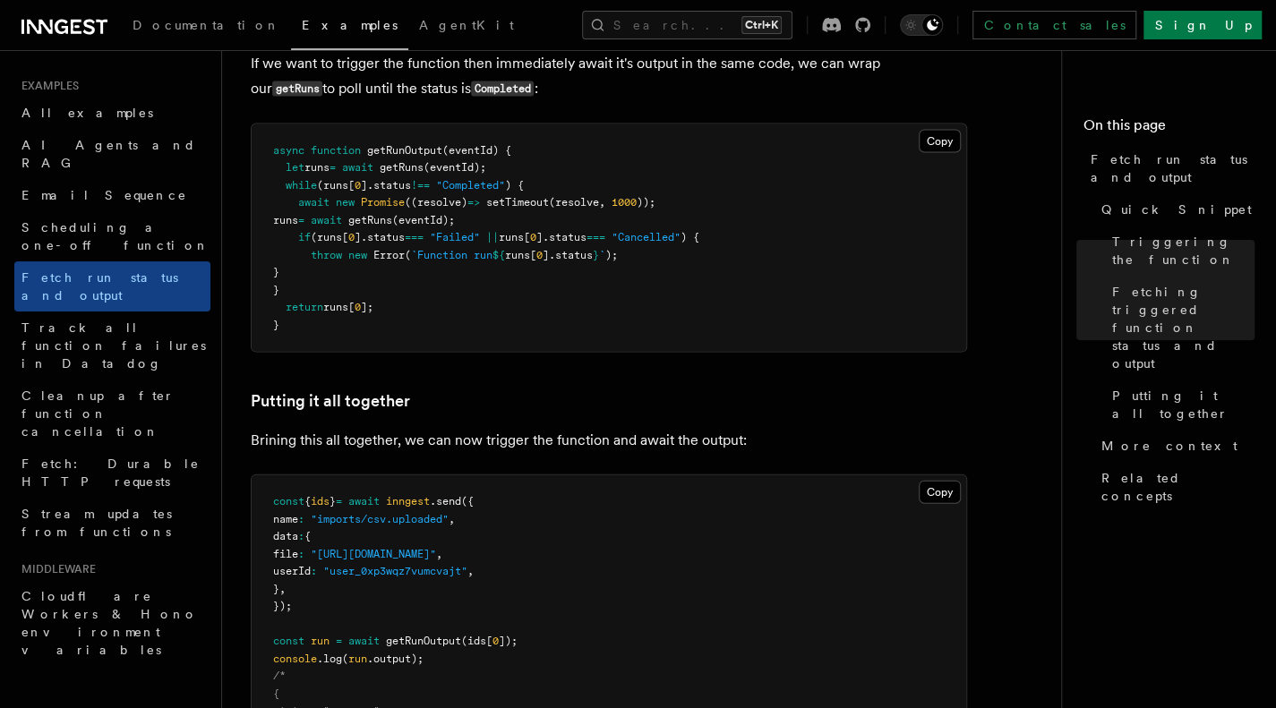
click at [360, 268] on pre "async function getRunOutput (eventId) { let runs = await getRuns (eventId); whi…" at bounding box center [609, 238] width 715 height 228
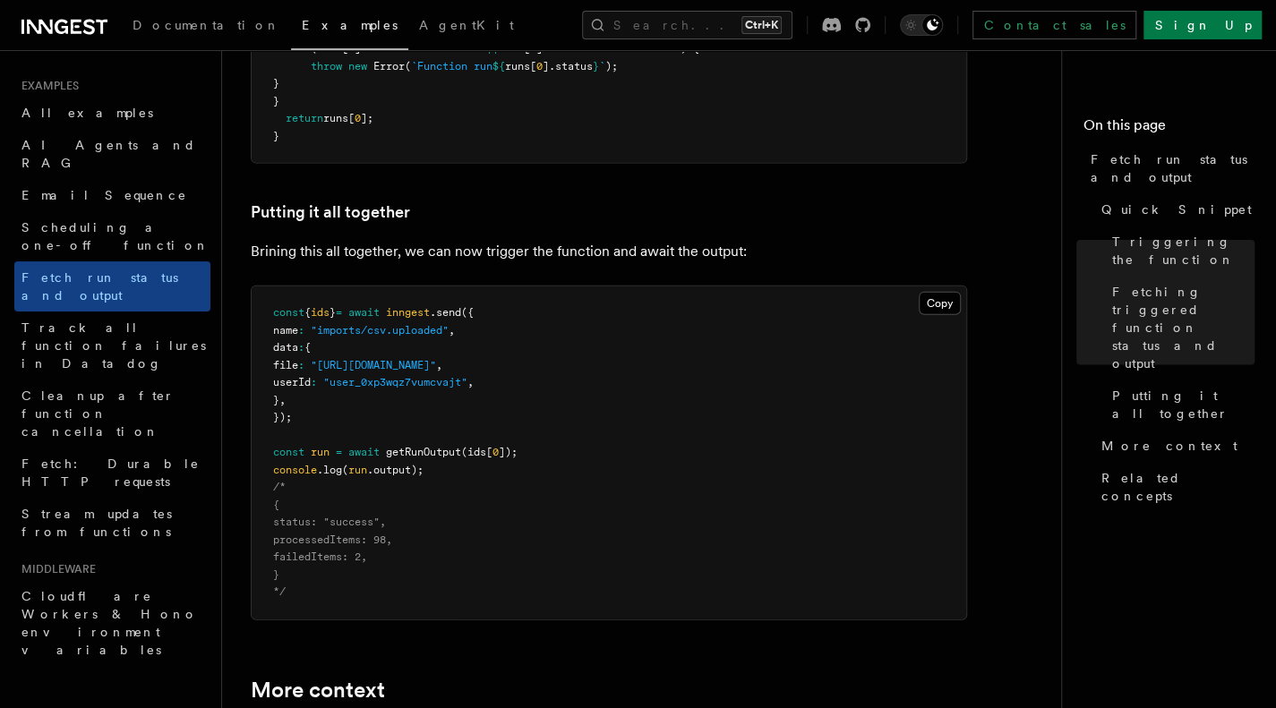
scroll to position [2197, 0]
click at [356, 253] on p "Brining this all together, we can now trigger the function and await the output:" at bounding box center [609, 250] width 716 height 25
click at [415, 253] on p "Brining this all together, we can now trigger the function and await the output:" at bounding box center [609, 250] width 716 height 25
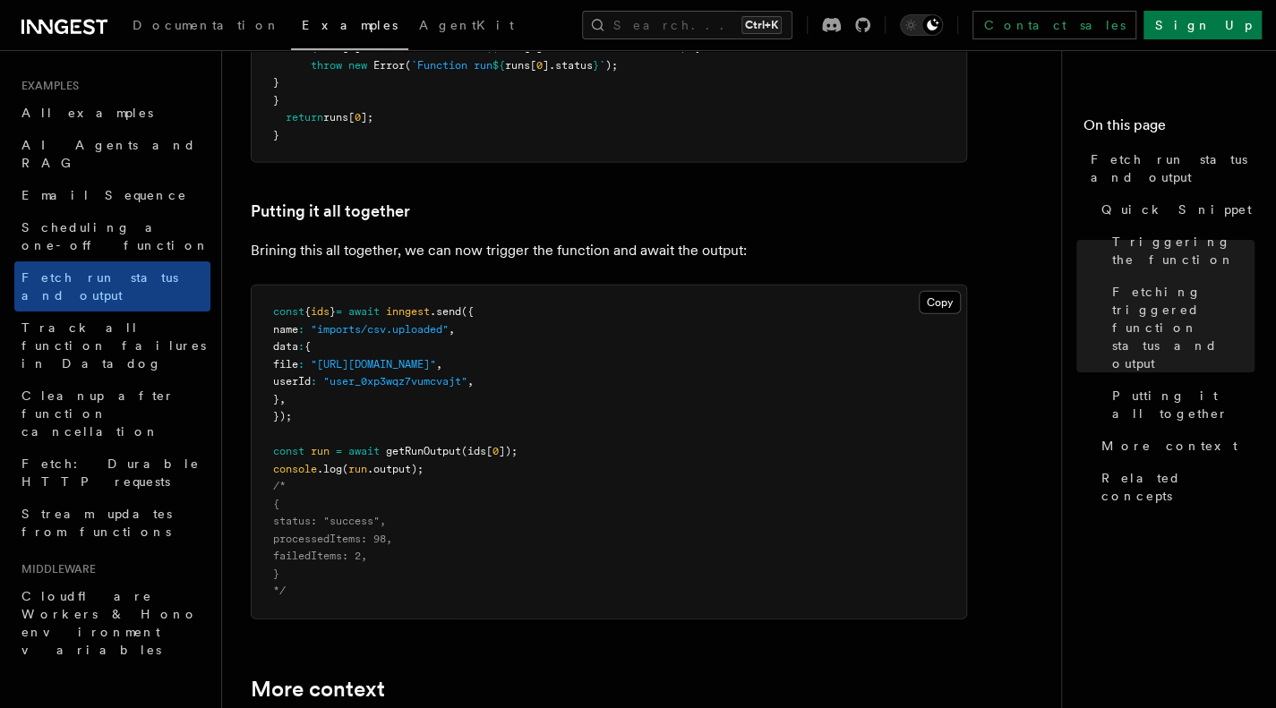
click at [407, 475] on pre "const { ids } = await inngest .send ({ name : "imports/csv.uploaded" , data : {…" at bounding box center [609, 452] width 715 height 333
click at [446, 461] on pre "const { ids } = await inngest .send ({ name : "imports/csv.uploaded" , data : {…" at bounding box center [609, 452] width 715 height 333
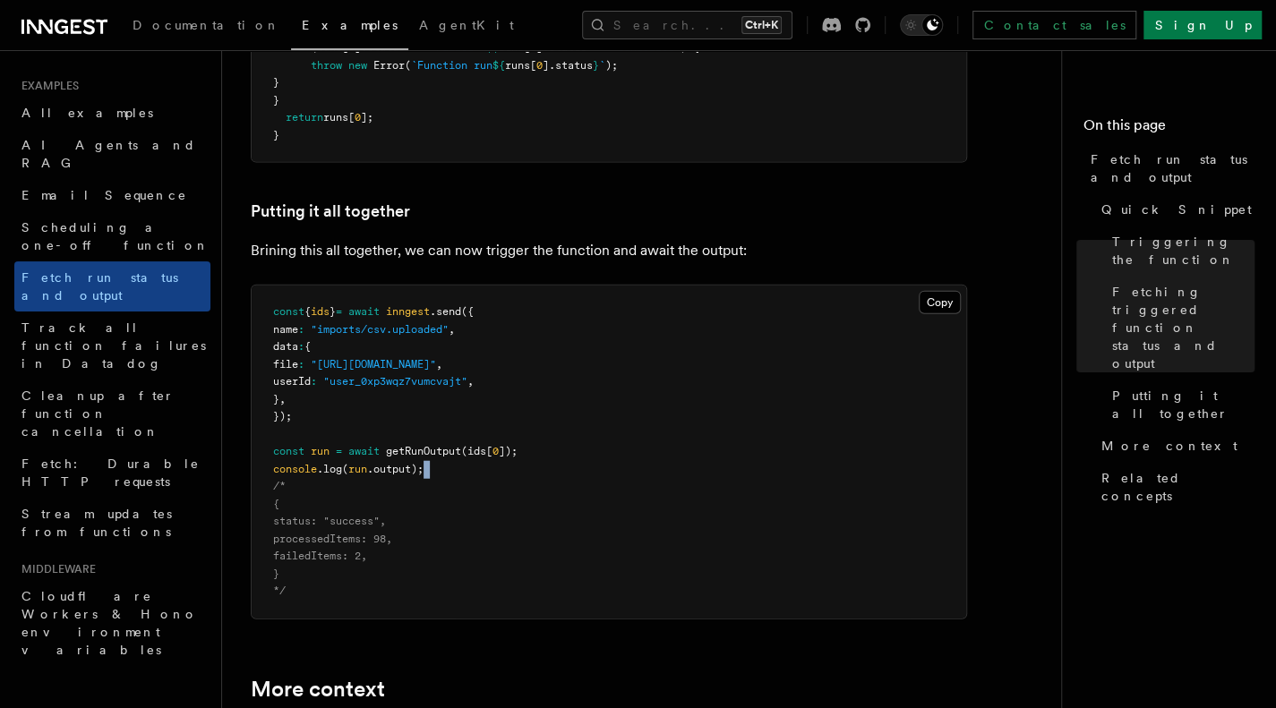
click at [446, 461] on pre "const { ids } = await inngest .send ({ name : "imports/csv.uploaded" , data : {…" at bounding box center [609, 452] width 715 height 333
click at [432, 449] on span "getRunOutput" at bounding box center [423, 451] width 75 height 13
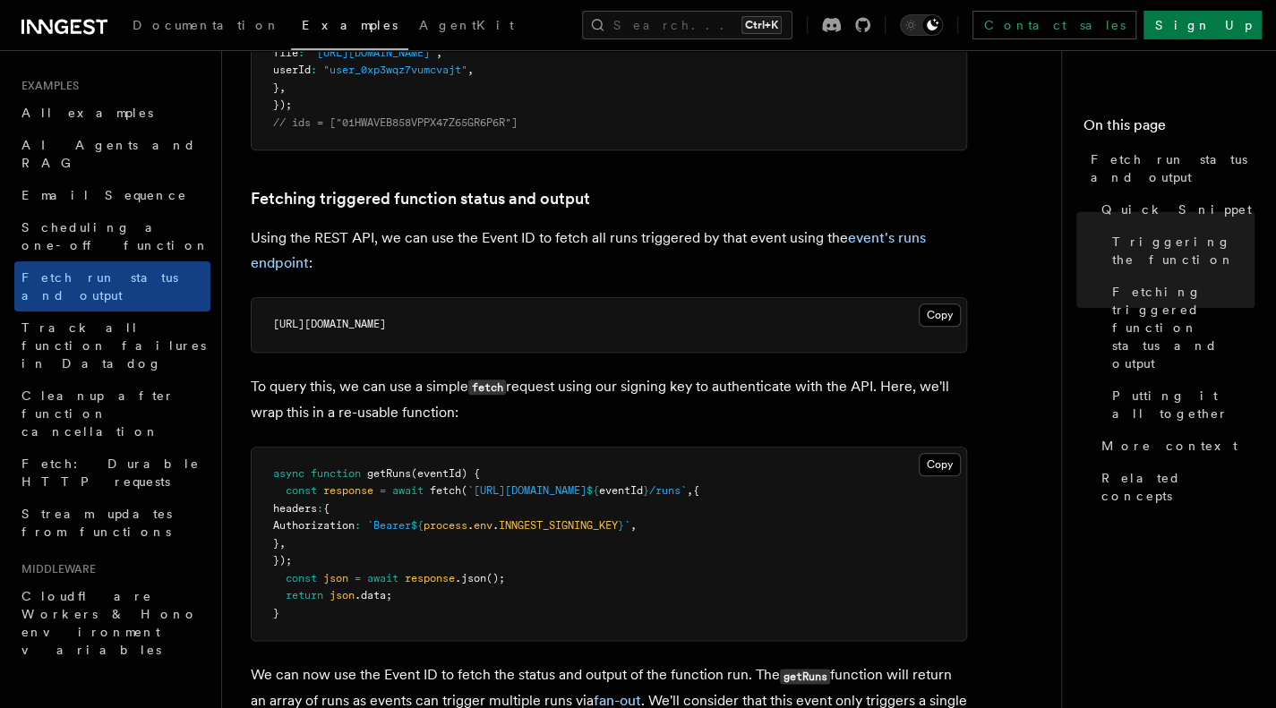
scroll to position [905, 0]
click at [256, 238] on p "Using the REST API, we can use the Event ID to fetch all runs triggered by that…" at bounding box center [609, 252] width 716 height 50
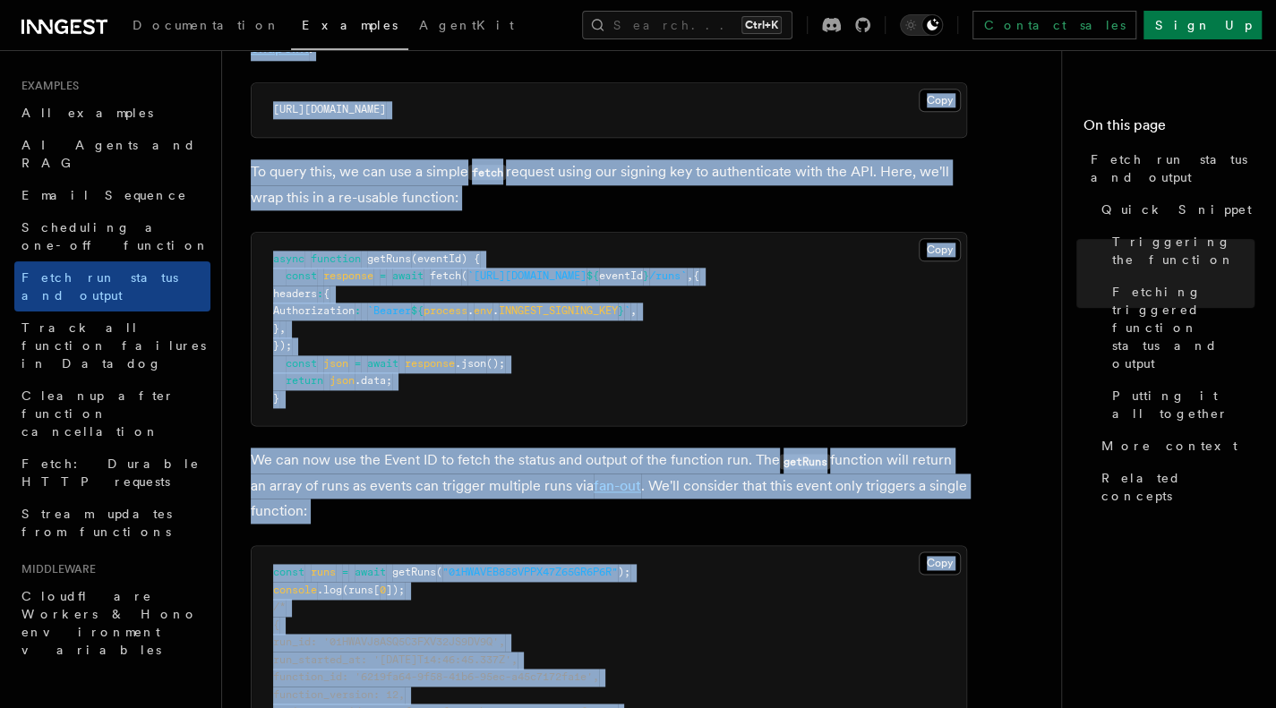
scroll to position [1217, 0]
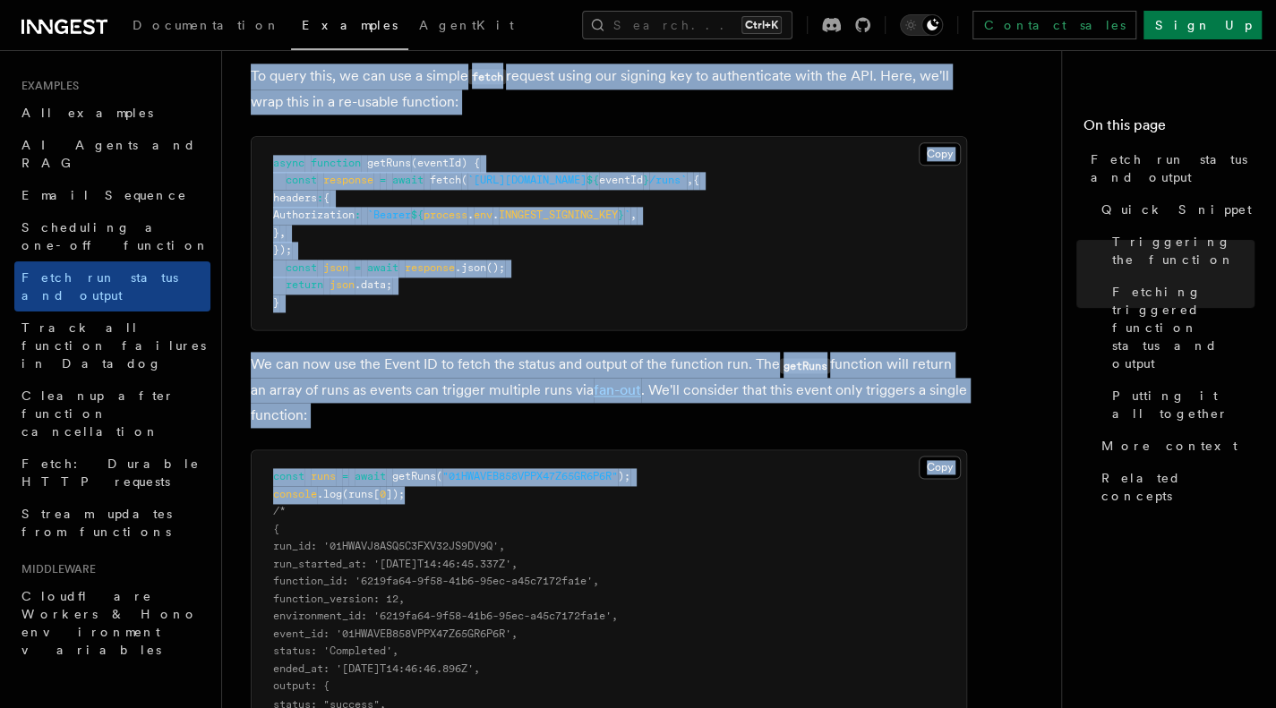
copy article "Using the REST API, we can use the Event ID to fetch all runs triggered by that…"
drag, startPoint x: 251, startPoint y: 236, endPoint x: 498, endPoint y: 499, distance: 361.1
click at [498, 499] on article "Examples Fetch run status and output Inngest provides a way to fetch the status…" at bounding box center [649, 658] width 796 height 3592
